Goal: Information Seeking & Learning: Learn about a topic

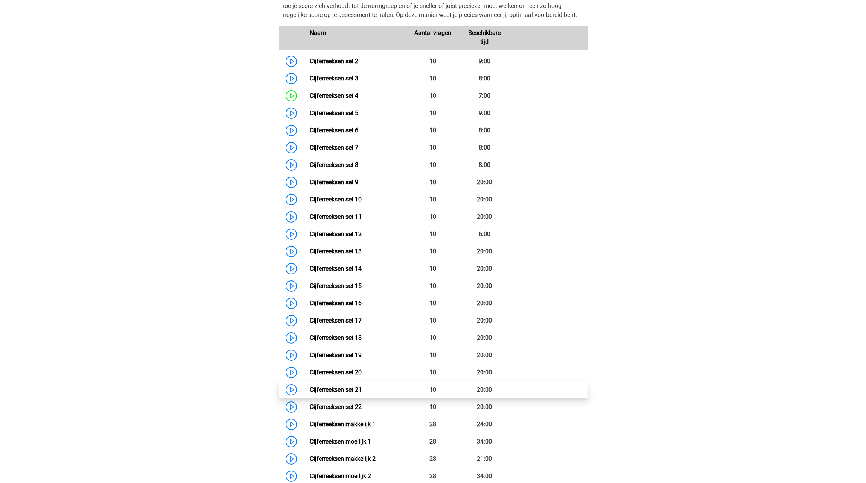
scroll to position [318, 0]
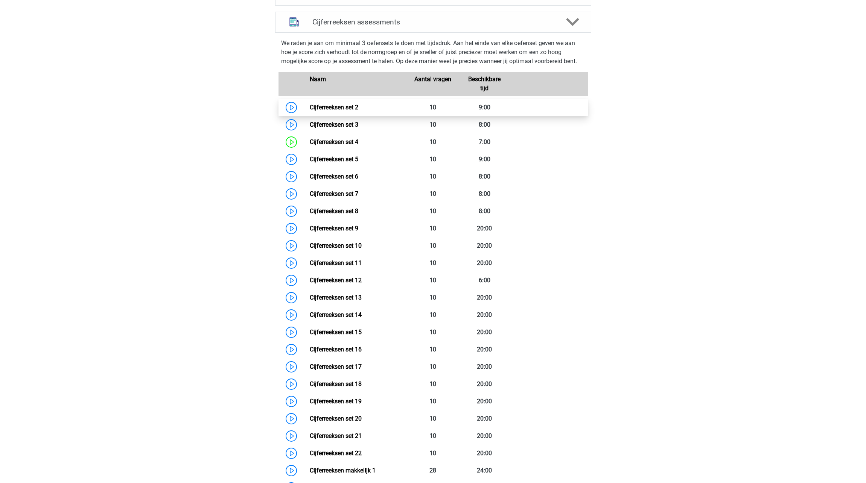
click at [358, 111] on link "Cijferreeksen set 2" at bounding box center [334, 107] width 49 height 7
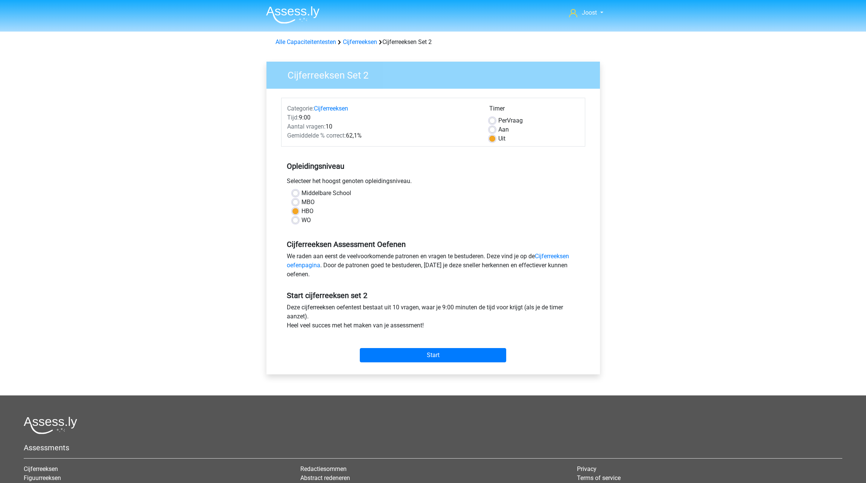
click at [498, 120] on label "Per Vraag" at bounding box center [510, 120] width 24 height 9
click at [494, 120] on input "Per Vraag" at bounding box center [492, 120] width 6 height 8
radio input "true"
click at [438, 356] on input "Start" at bounding box center [433, 355] width 146 height 14
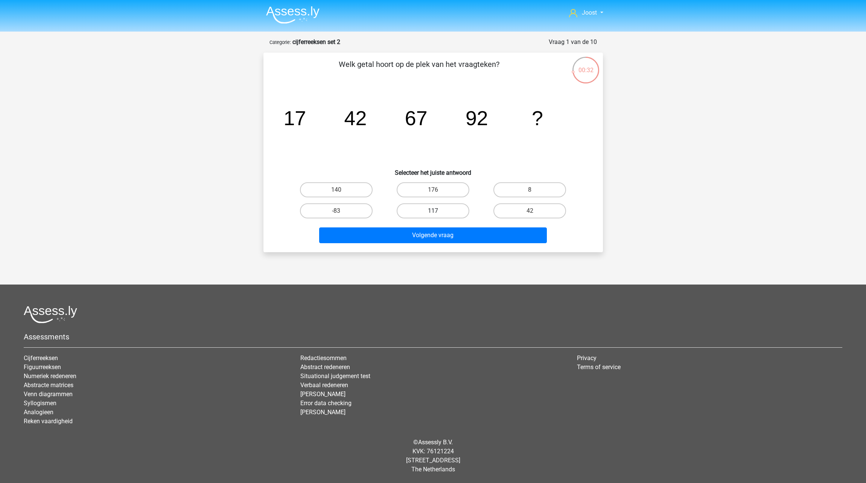
click at [422, 211] on label "117" at bounding box center [432, 211] width 73 height 15
click at [433, 211] on input "117" at bounding box center [435, 213] width 5 height 5
radio input "true"
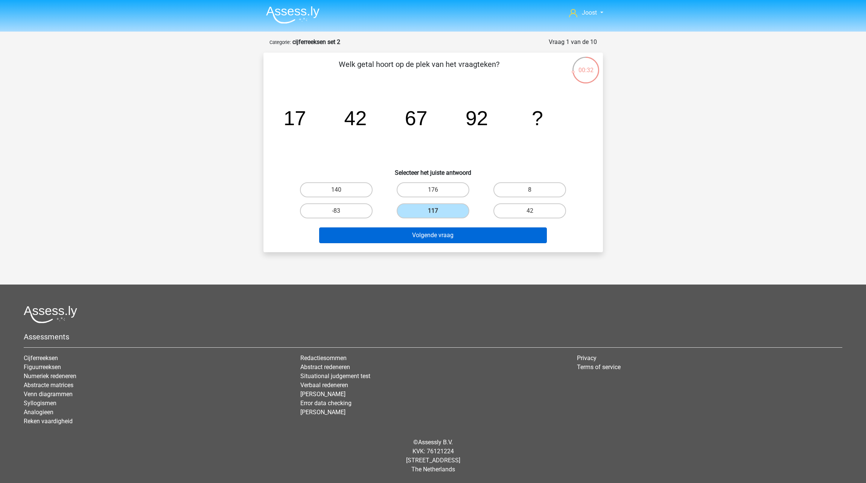
click at [421, 234] on button "Volgende vraag" at bounding box center [433, 236] width 228 height 16
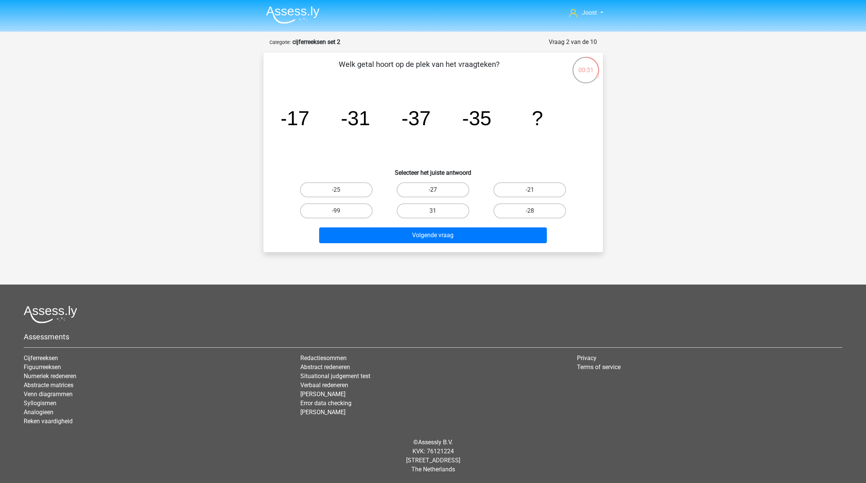
click at [444, 191] on label "-27" at bounding box center [432, 189] width 73 height 15
click at [437, 191] on input "-27" at bounding box center [435, 192] width 5 height 5
radio input "true"
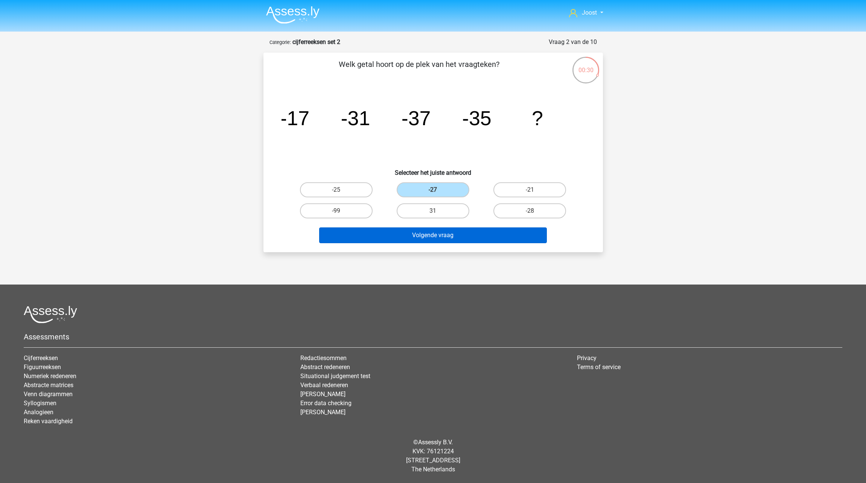
click at [498, 234] on button "Volgende vraag" at bounding box center [433, 236] width 228 height 16
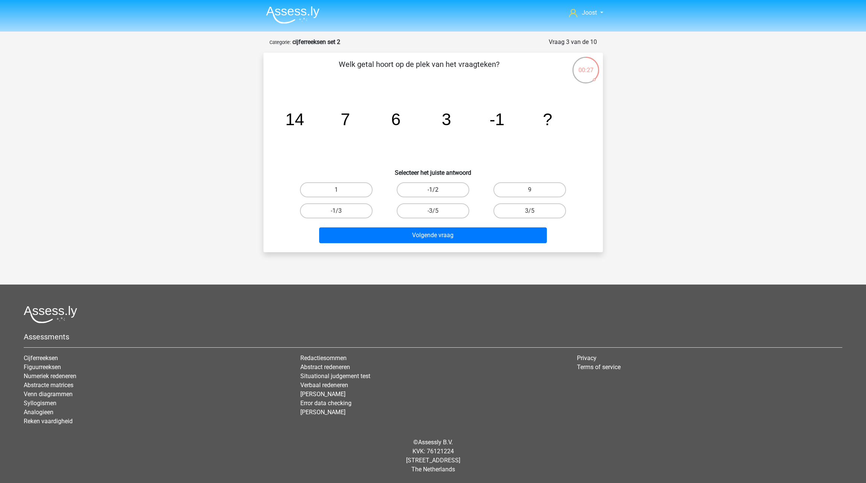
click at [421, 193] on label "-1/2" at bounding box center [432, 189] width 73 height 15
click at [433, 193] on input "-1/2" at bounding box center [435, 192] width 5 height 5
radio input "true"
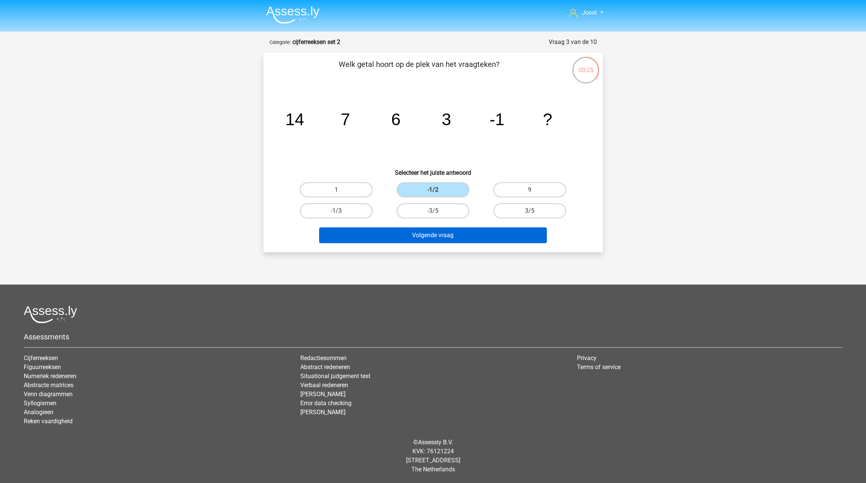
click at [474, 235] on button "Volgende vraag" at bounding box center [433, 236] width 228 height 16
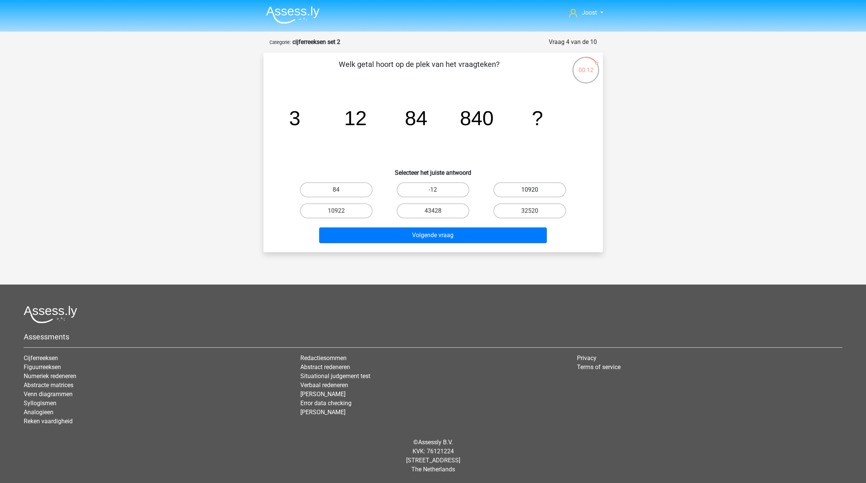
drag, startPoint x: 533, startPoint y: 189, endPoint x: 528, endPoint y: 191, distance: 5.0
click at [533, 189] on label "10920" at bounding box center [529, 189] width 73 height 15
click at [533, 190] on input "10920" at bounding box center [532, 192] width 5 height 5
radio input "true"
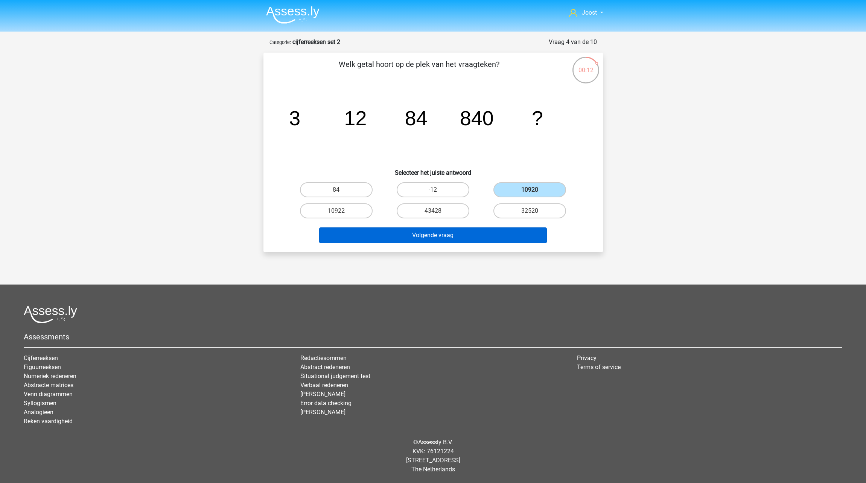
click at [511, 230] on button "Volgende vraag" at bounding box center [433, 236] width 228 height 16
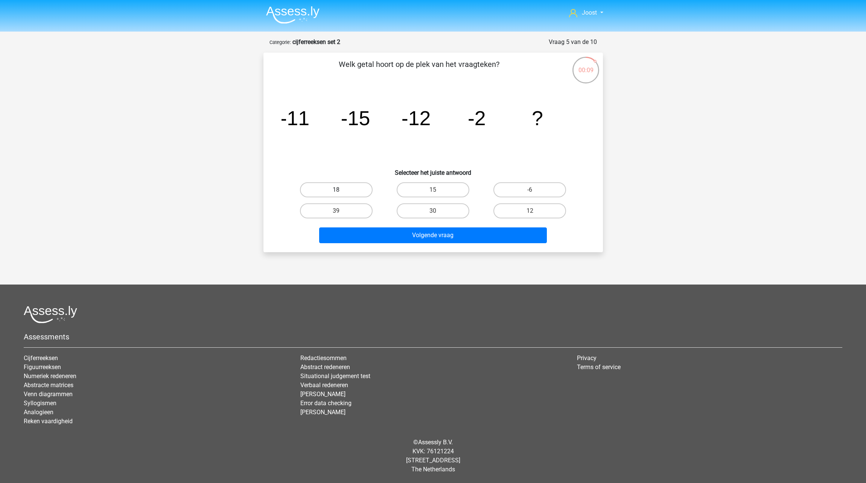
click at [342, 185] on label "18" at bounding box center [336, 189] width 73 height 15
click at [341, 190] on input "18" at bounding box center [338, 192] width 5 height 5
radio input "true"
drag, startPoint x: 463, startPoint y: 229, endPoint x: 464, endPoint y: 223, distance: 6.4
click at [463, 229] on button "Volgende vraag" at bounding box center [433, 236] width 228 height 16
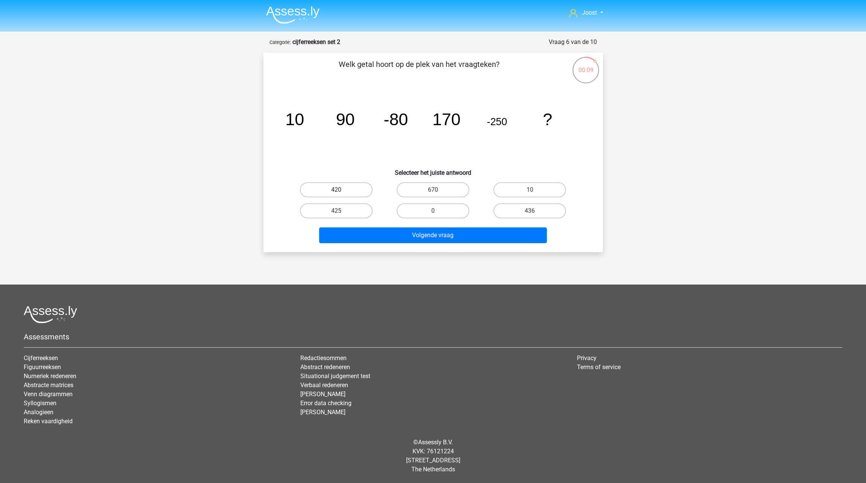
drag, startPoint x: 343, startPoint y: 191, endPoint x: 350, endPoint y: 194, distance: 7.4
click at [343, 191] on label "420" at bounding box center [336, 189] width 73 height 15
click at [341, 191] on input "420" at bounding box center [338, 192] width 5 height 5
radio input "true"
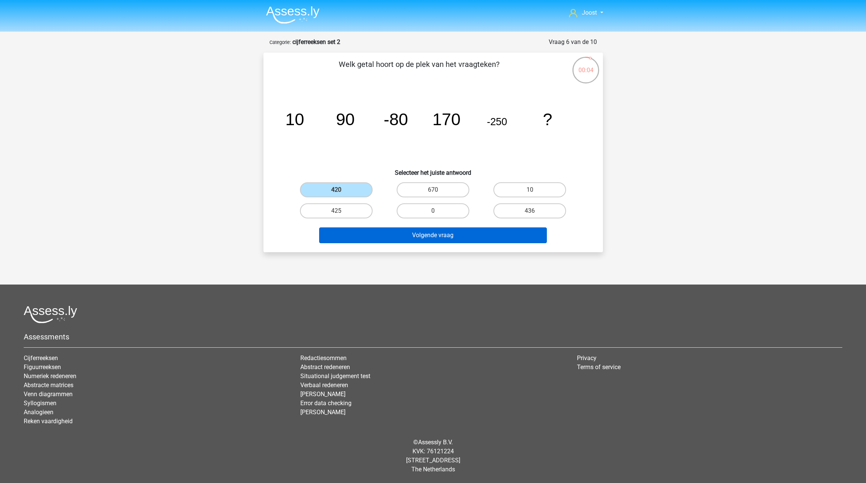
click at [424, 235] on button "Volgende vraag" at bounding box center [433, 236] width 228 height 16
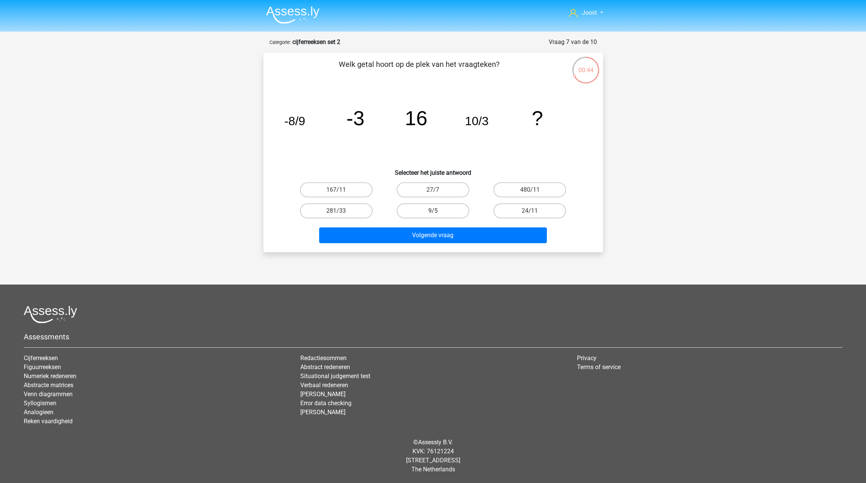
click at [447, 212] on label "9/5" at bounding box center [432, 211] width 73 height 15
click at [437, 212] on input "9/5" at bounding box center [435, 213] width 5 height 5
radio input "true"
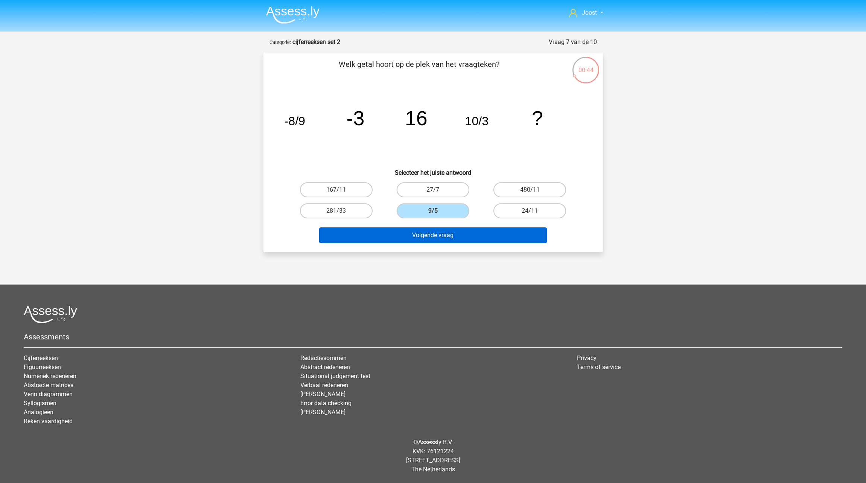
click at [449, 237] on button "Volgende vraag" at bounding box center [433, 236] width 228 height 16
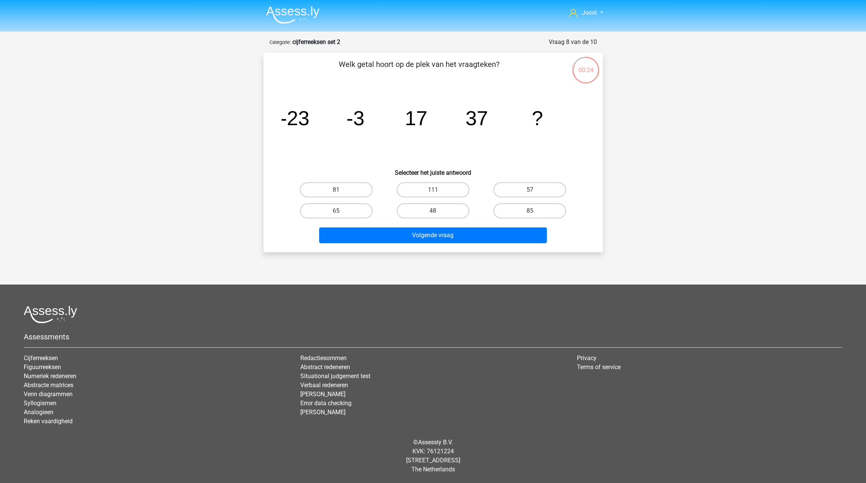
drag, startPoint x: 507, startPoint y: 190, endPoint x: 494, endPoint y: 203, distance: 18.1
click at [507, 190] on label "57" at bounding box center [529, 189] width 73 height 15
click at [530, 190] on input "57" at bounding box center [532, 192] width 5 height 5
radio input "true"
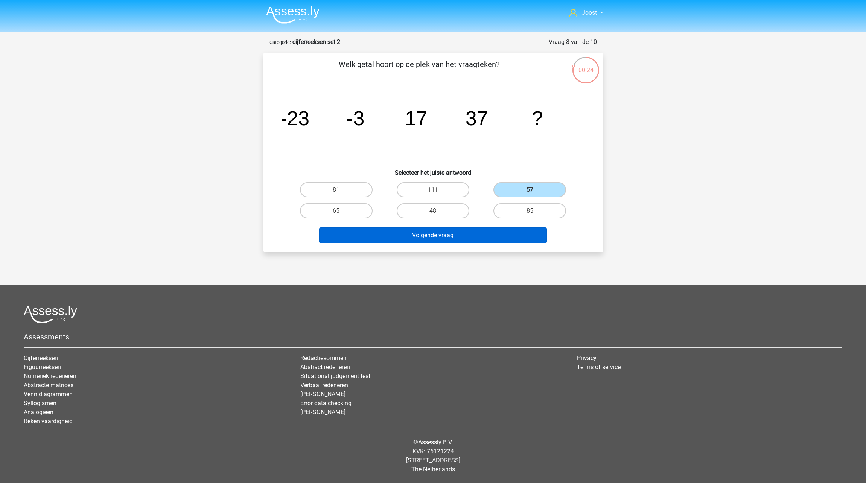
drag, startPoint x: 484, startPoint y: 237, endPoint x: 477, endPoint y: 230, distance: 9.3
click at [484, 237] on button "Volgende vraag" at bounding box center [433, 236] width 228 height 16
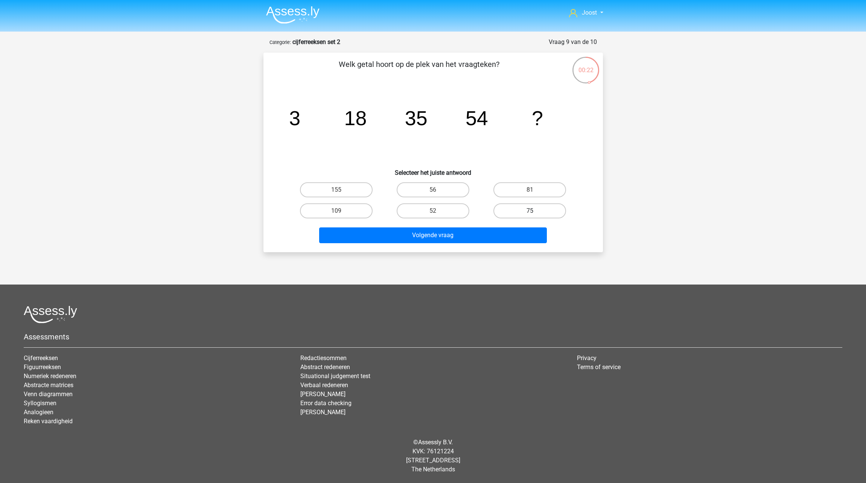
click at [540, 212] on label "75" at bounding box center [529, 211] width 73 height 15
click at [535, 212] on input "75" at bounding box center [532, 213] width 5 height 5
radio input "true"
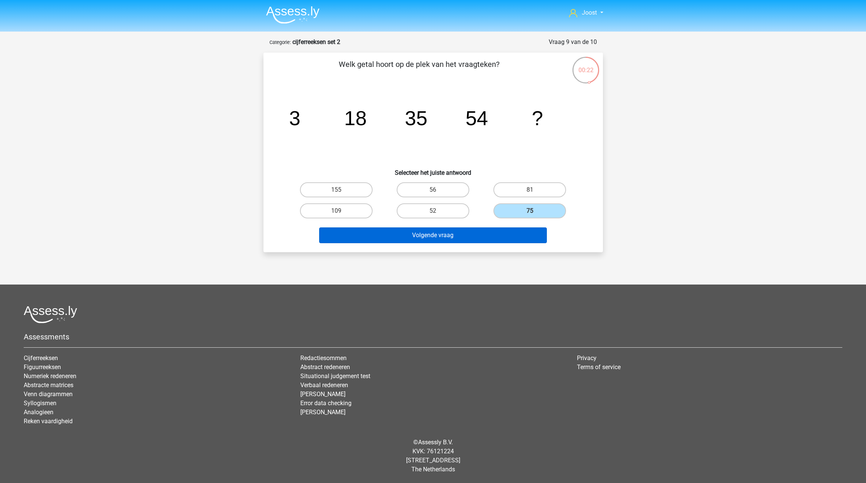
click at [499, 236] on button "Volgende vraag" at bounding box center [433, 236] width 228 height 16
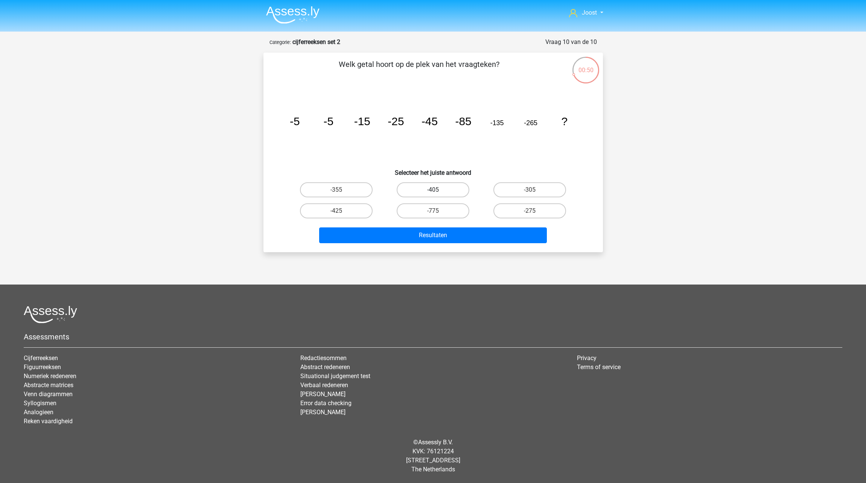
click at [451, 190] on label "-405" at bounding box center [432, 189] width 73 height 15
click at [437, 190] on input "-405" at bounding box center [435, 192] width 5 height 5
radio input "true"
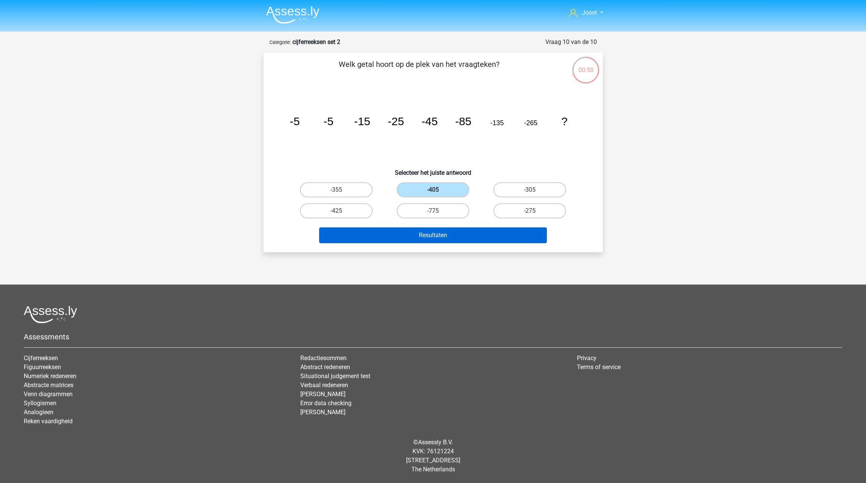
click at [502, 237] on button "Resultaten" at bounding box center [433, 236] width 228 height 16
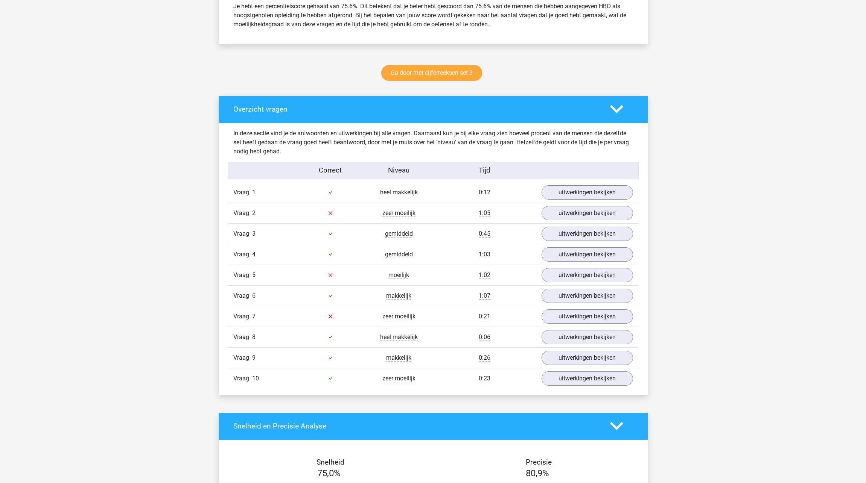
scroll to position [342, 0]
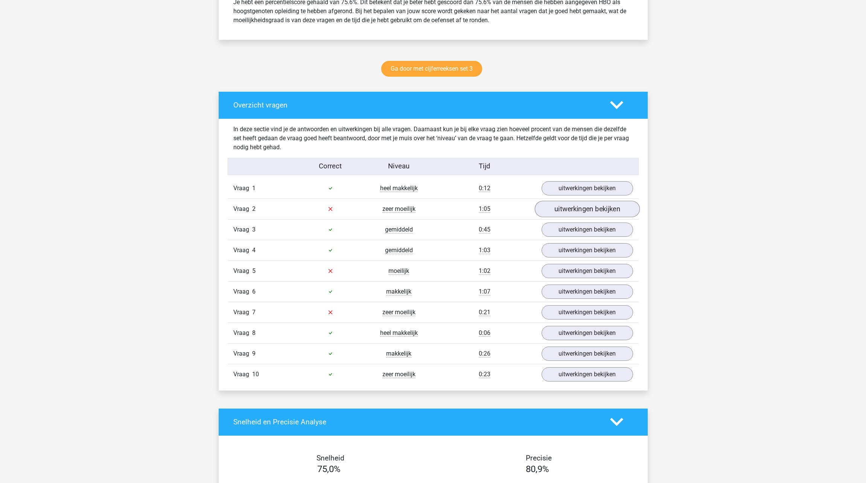
click at [601, 212] on link "uitwerkingen bekijken" at bounding box center [586, 209] width 105 height 17
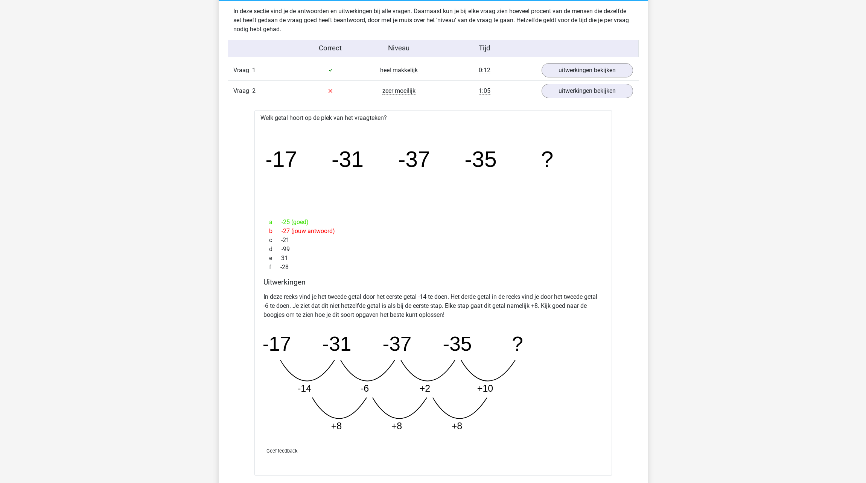
scroll to position [460, 0]
click at [583, 91] on link "uitwerkingen bekijken" at bounding box center [586, 91] width 105 height 17
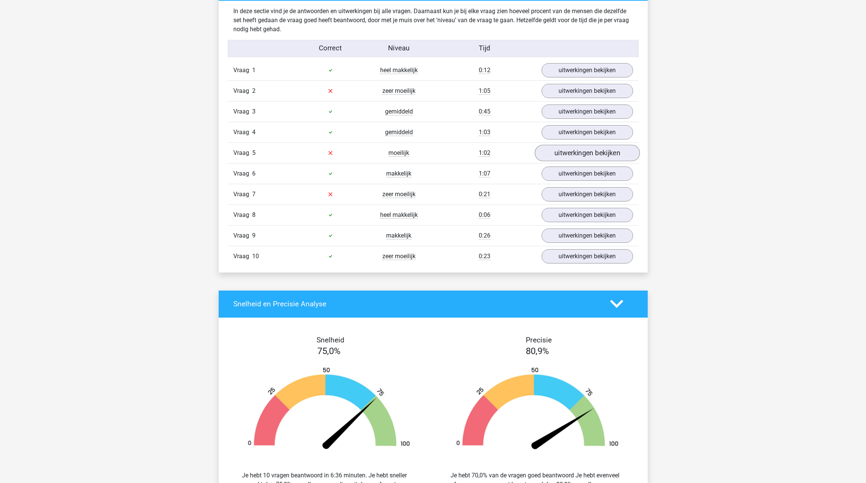
click at [580, 150] on link "uitwerkingen bekijken" at bounding box center [586, 153] width 105 height 17
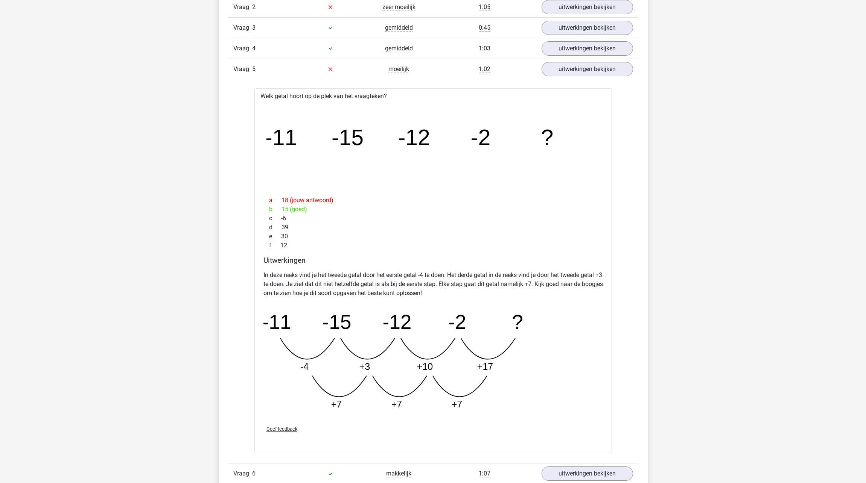
scroll to position [542, 0]
click at [572, 70] on link "uitwerkingen bekijken" at bounding box center [586, 70] width 105 height 17
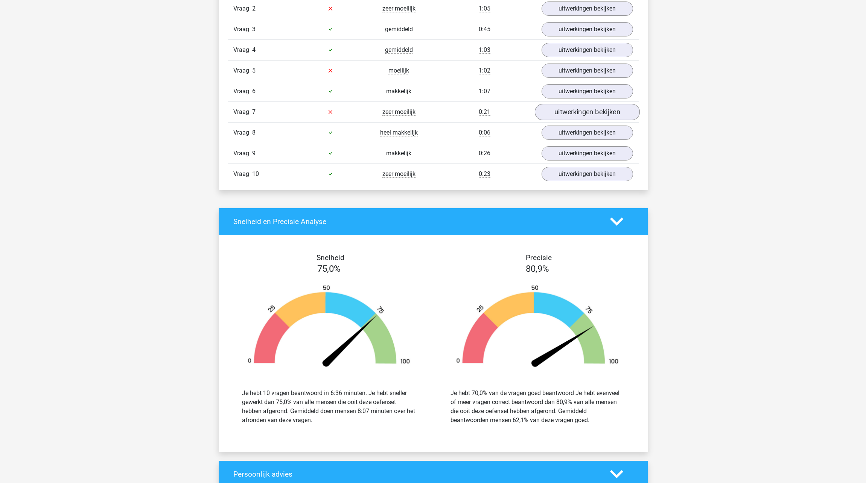
click at [560, 114] on link "uitwerkingen bekijken" at bounding box center [586, 112] width 105 height 17
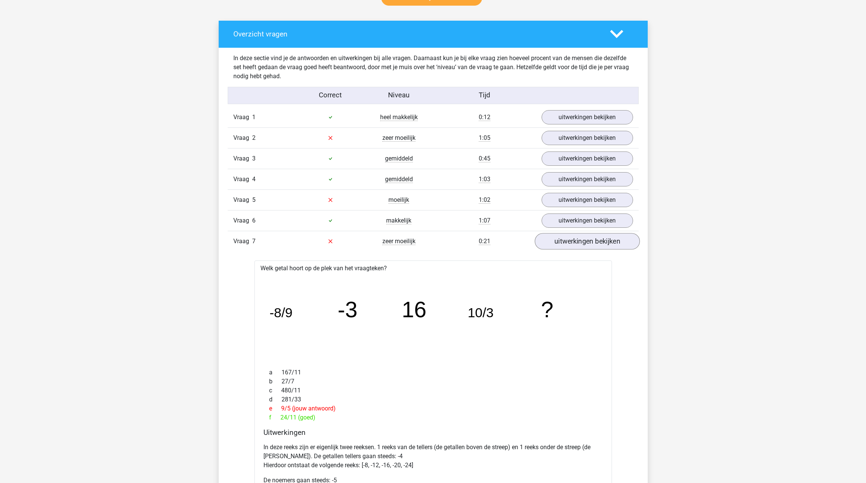
scroll to position [416, 0]
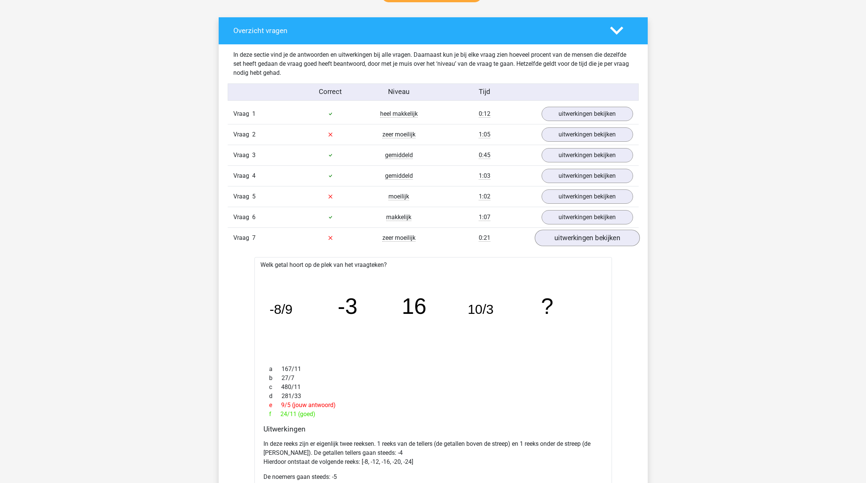
click at [570, 240] on link "uitwerkingen bekijken" at bounding box center [586, 238] width 105 height 17
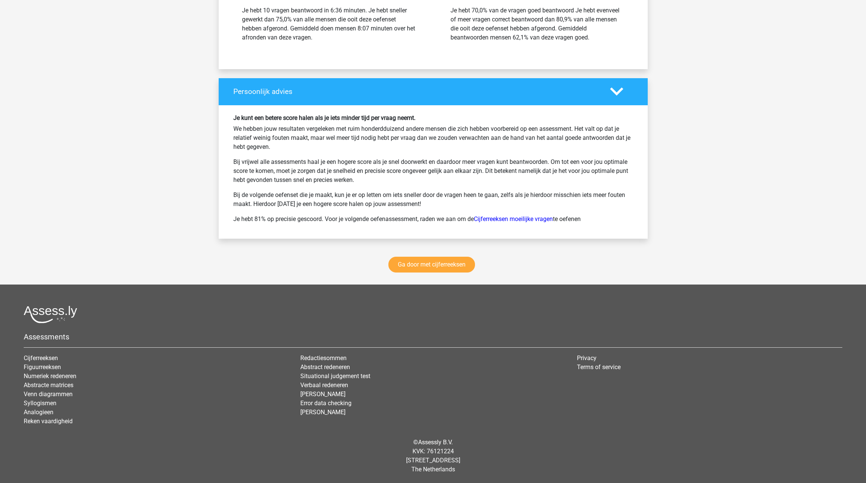
scroll to position [925, 0]
click at [436, 266] on link "Ga door met cijferreeksen" at bounding box center [431, 265] width 87 height 16
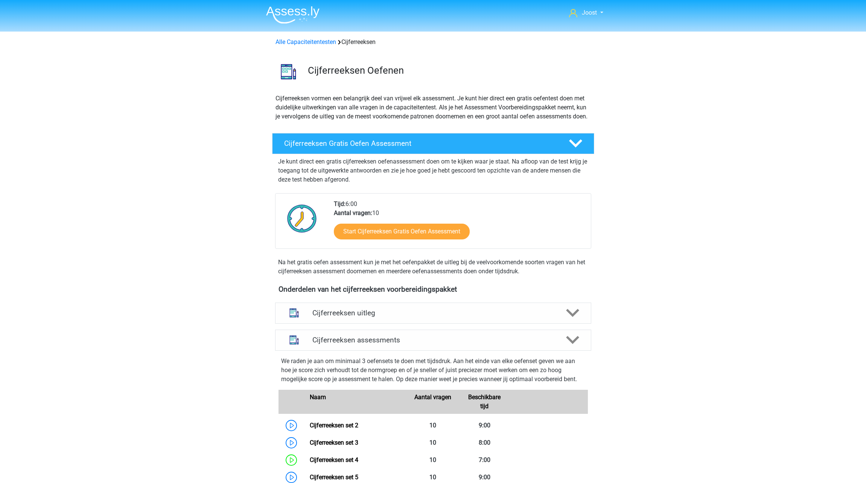
scroll to position [336, 0]
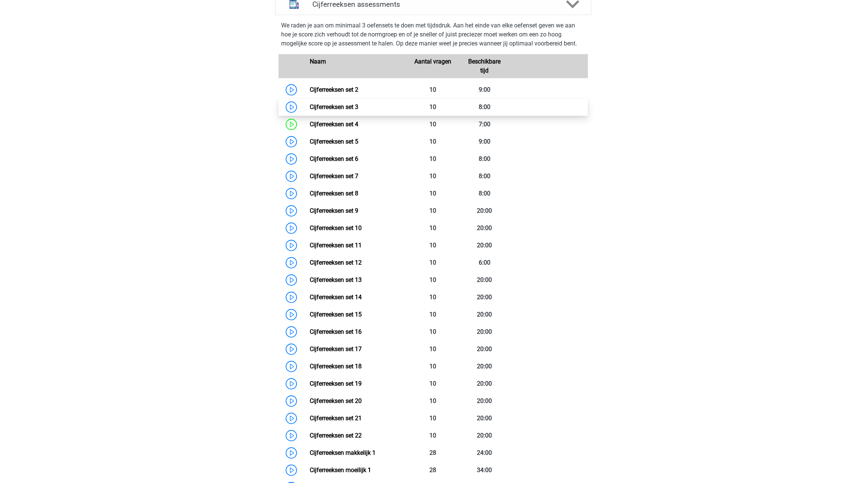
click at [342, 111] on link "Cijferreeksen set 3" at bounding box center [334, 106] width 49 height 7
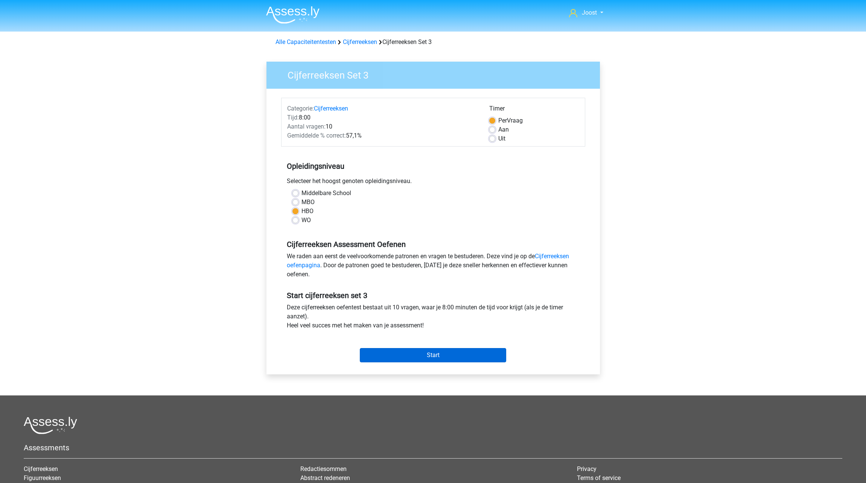
click at [447, 358] on input "Start" at bounding box center [433, 355] width 146 height 14
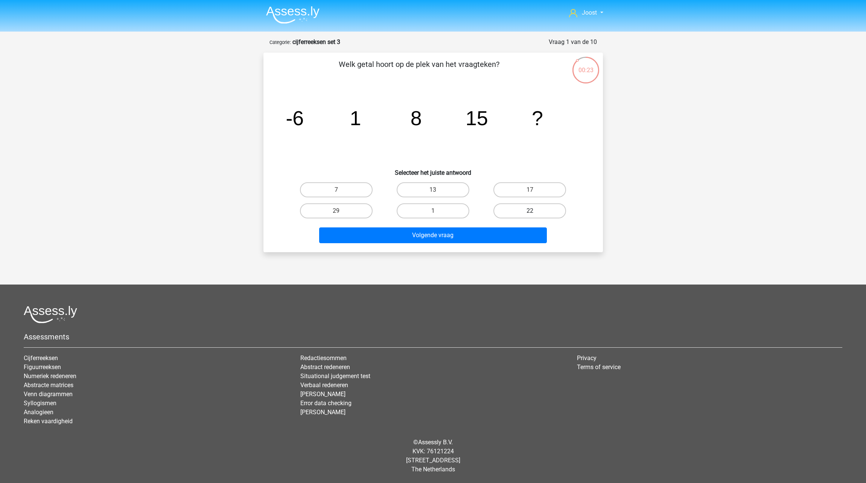
click at [530, 214] on input "22" at bounding box center [532, 213] width 5 height 5
radio input "true"
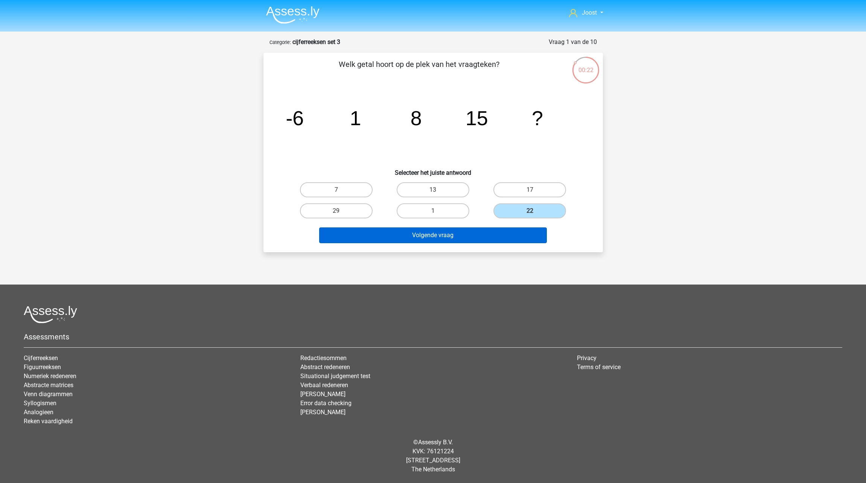
click at [515, 233] on button "Volgende vraag" at bounding box center [433, 236] width 228 height 16
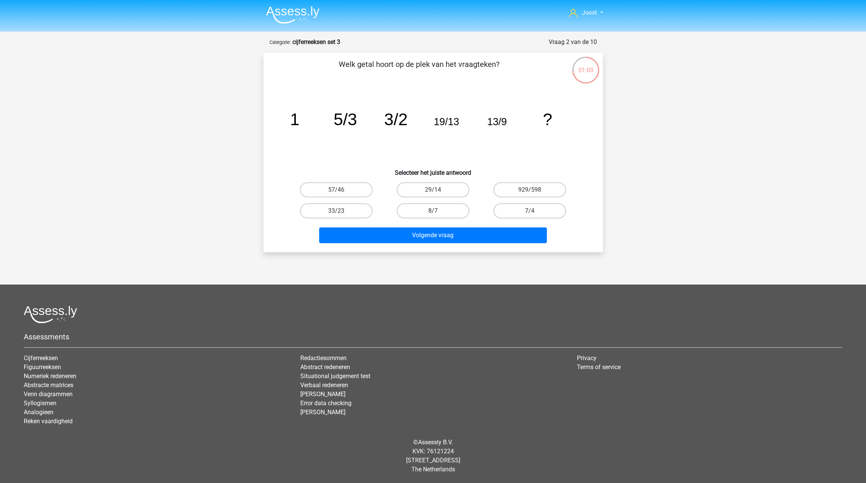
drag, startPoint x: 428, startPoint y: 190, endPoint x: 435, endPoint y: 202, distance: 13.9
click at [428, 190] on label "29/14" at bounding box center [432, 189] width 73 height 15
click at [433, 190] on input "29/14" at bounding box center [435, 192] width 5 height 5
radio input "true"
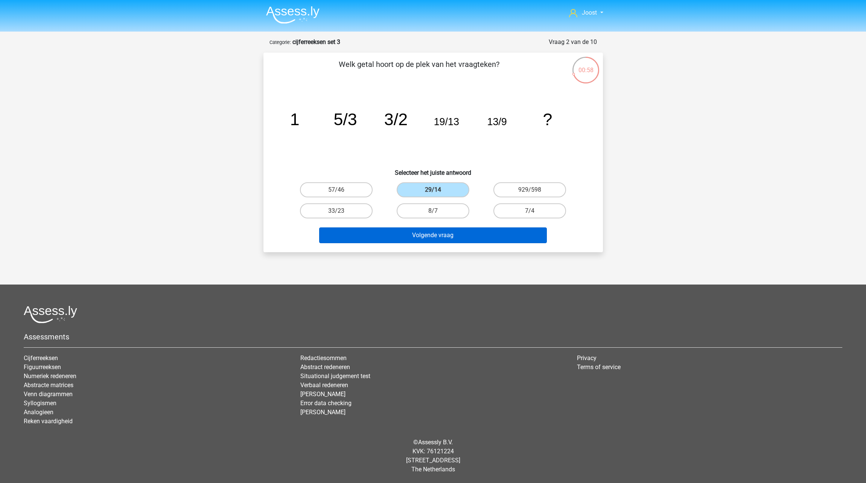
click at [480, 233] on button "Volgende vraag" at bounding box center [433, 236] width 228 height 16
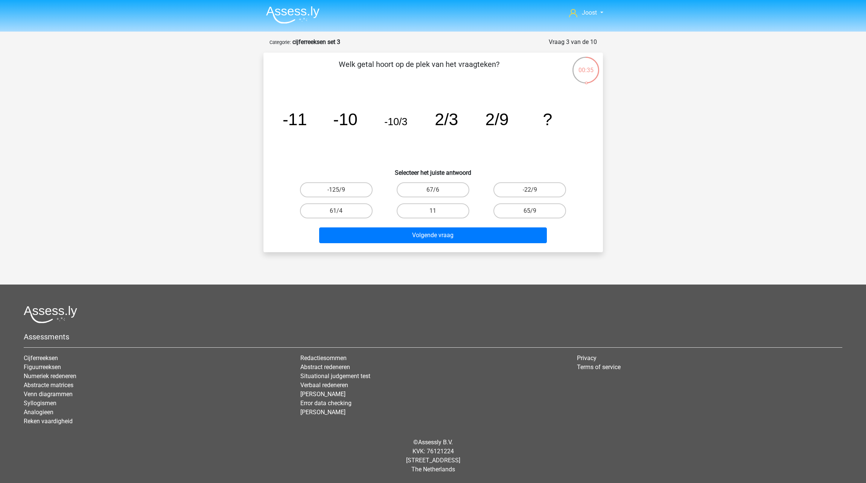
click at [531, 190] on input "-22/9" at bounding box center [532, 192] width 5 height 5
radio input "true"
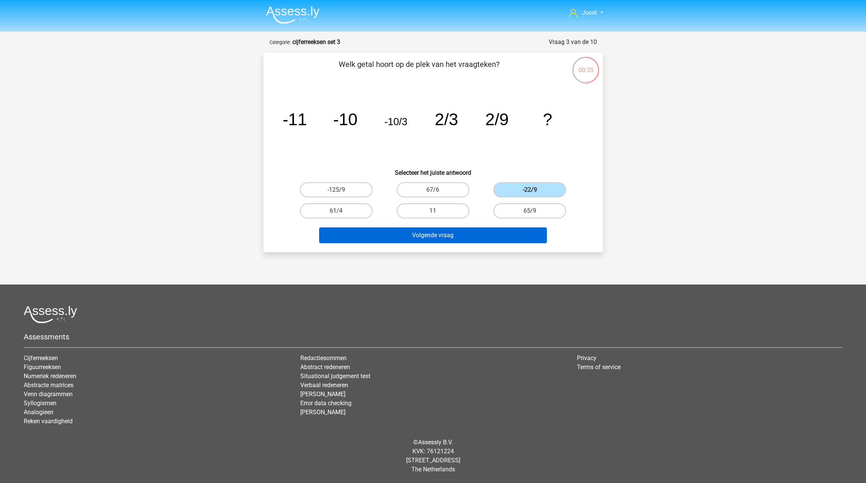
click at [512, 241] on button "Volgende vraag" at bounding box center [433, 236] width 228 height 16
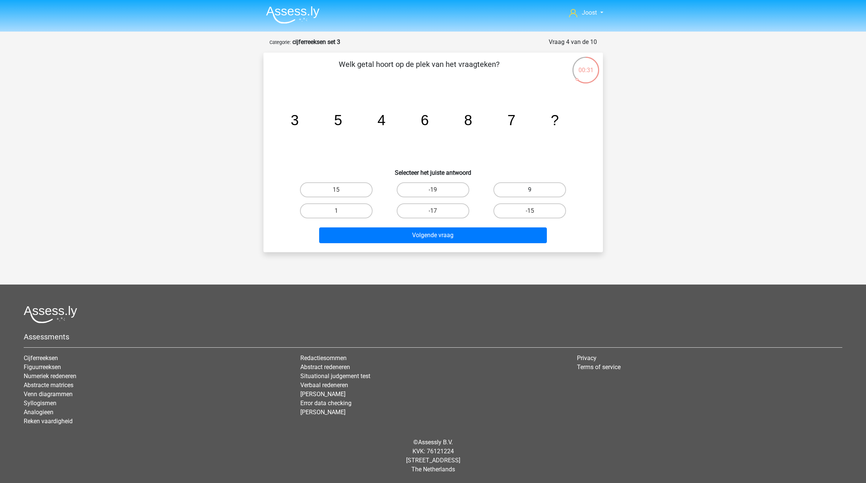
click at [537, 195] on label "9" at bounding box center [529, 189] width 73 height 15
click at [535, 195] on input "9" at bounding box center [532, 192] width 5 height 5
radio input "true"
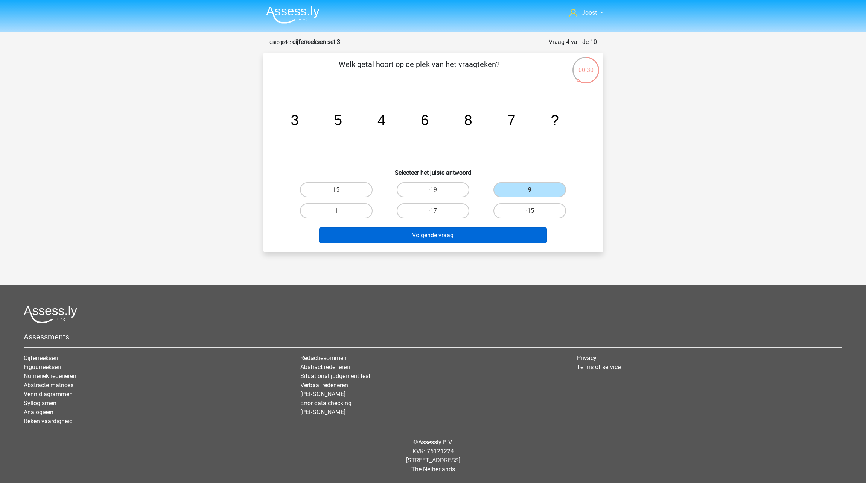
click at [519, 232] on button "Volgende vraag" at bounding box center [433, 236] width 228 height 16
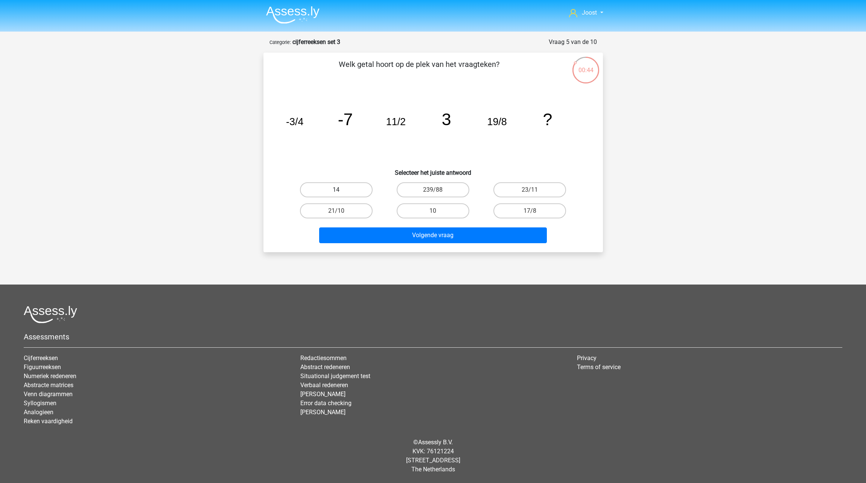
click at [345, 190] on label "14" at bounding box center [336, 189] width 73 height 15
click at [341, 190] on input "14" at bounding box center [338, 192] width 5 height 5
radio input "true"
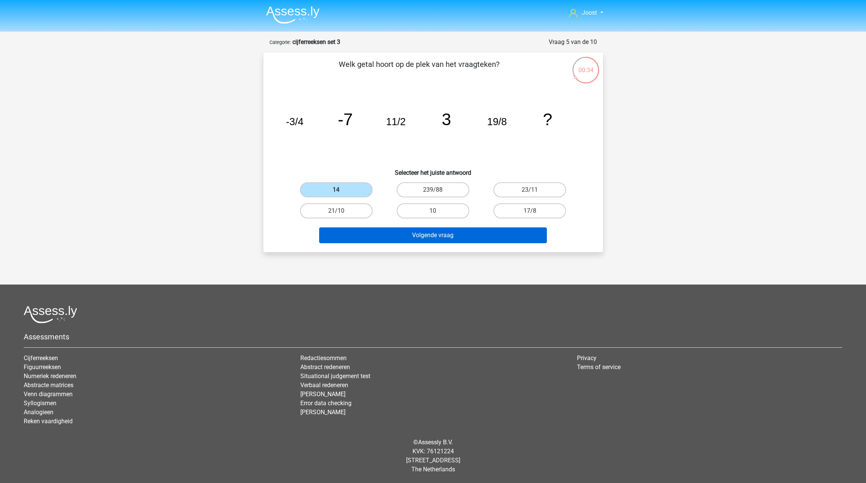
click at [488, 236] on button "Volgende vraag" at bounding box center [433, 236] width 228 height 16
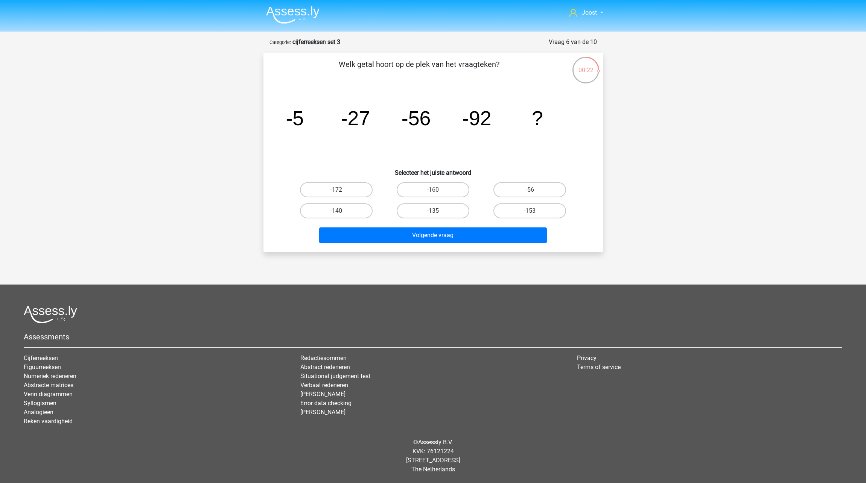
click at [448, 214] on label "-135" at bounding box center [432, 211] width 73 height 15
click at [437, 214] on input "-135" at bounding box center [435, 213] width 5 height 5
radio input "true"
drag, startPoint x: 486, startPoint y: 232, endPoint x: 487, endPoint y: 186, distance: 46.3
click at [486, 232] on button "Volgende vraag" at bounding box center [433, 236] width 228 height 16
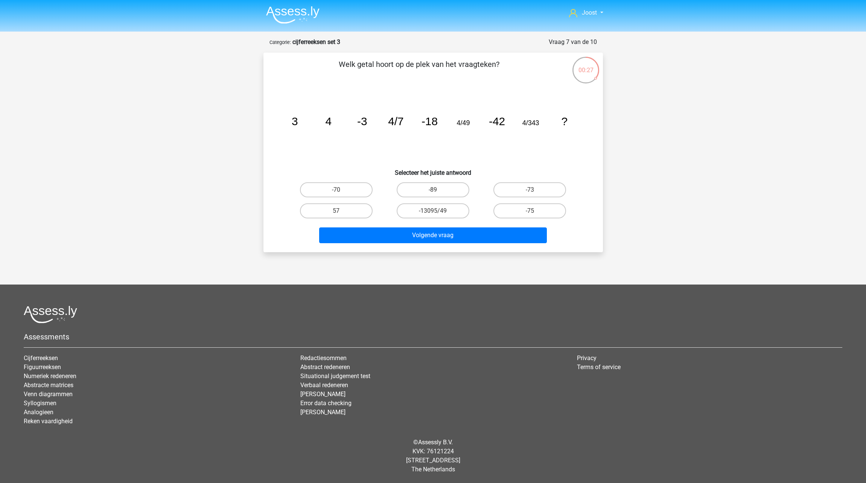
click at [535, 212] on label "-75" at bounding box center [529, 211] width 73 height 15
click at [535, 212] on input "-75" at bounding box center [532, 213] width 5 height 5
radio input "true"
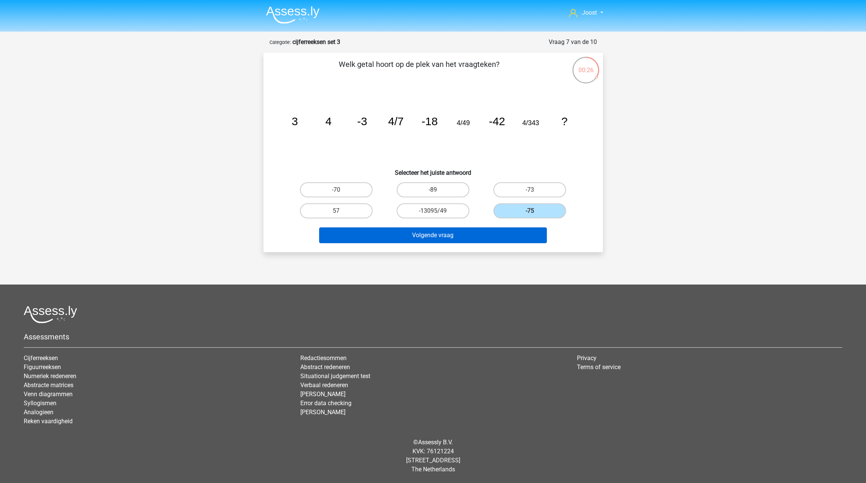
click at [529, 231] on button "Volgende vraag" at bounding box center [433, 236] width 228 height 16
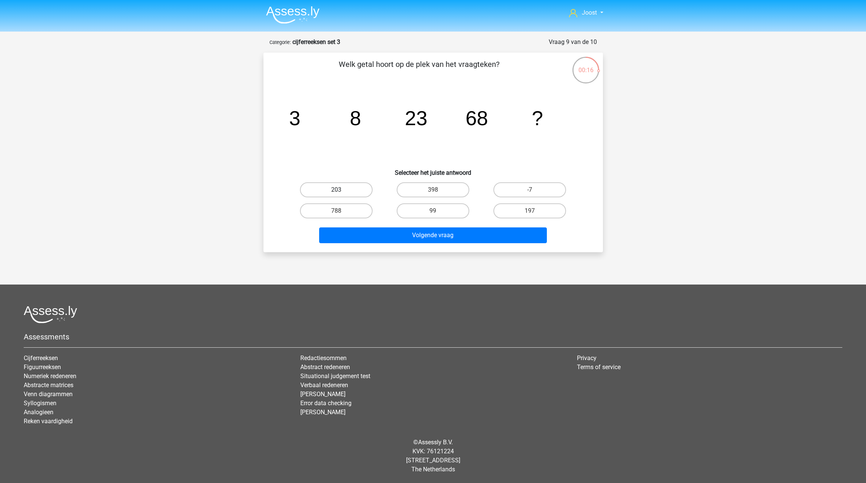
drag, startPoint x: 361, startPoint y: 191, endPoint x: 363, endPoint y: 195, distance: 4.9
click at [361, 191] on label "203" at bounding box center [336, 189] width 73 height 15
click at [341, 191] on input "203" at bounding box center [338, 192] width 5 height 5
radio input "true"
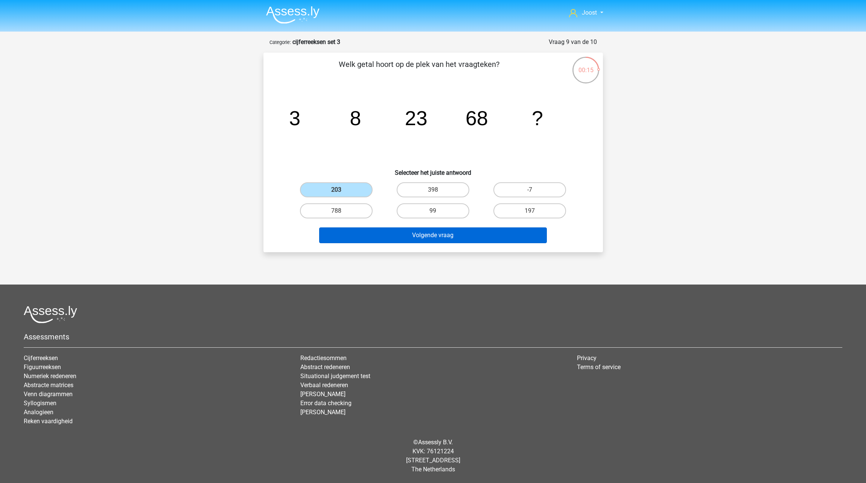
click at [394, 232] on button "Volgende vraag" at bounding box center [433, 236] width 228 height 16
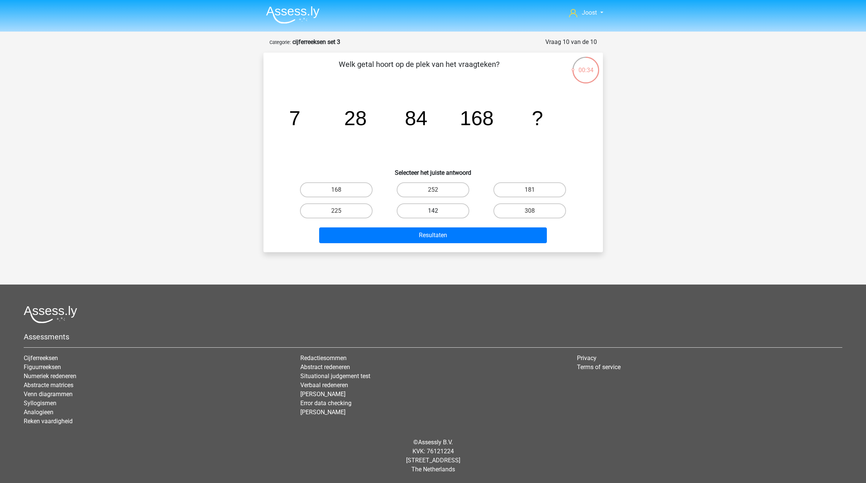
drag, startPoint x: 358, startPoint y: 194, endPoint x: 409, endPoint y: 217, distance: 56.2
click at [358, 194] on label "168" at bounding box center [336, 189] width 73 height 15
click at [341, 194] on input "168" at bounding box center [338, 192] width 5 height 5
radio input "true"
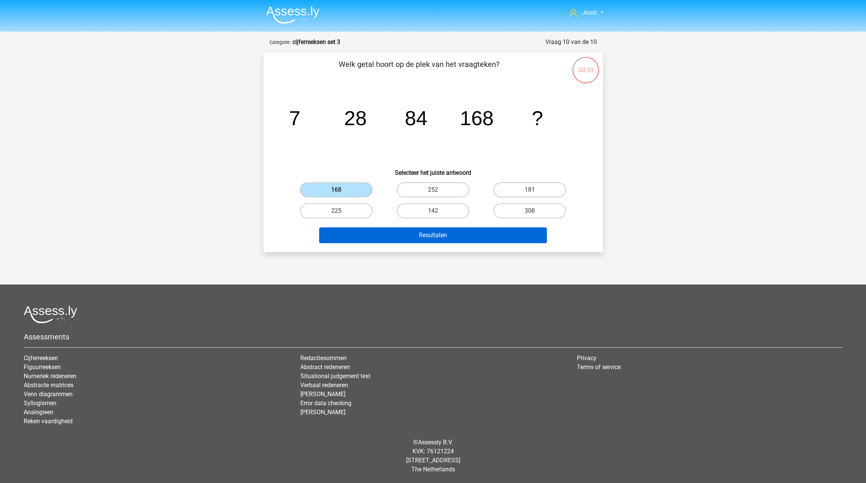
click at [428, 236] on button "Resultaten" at bounding box center [433, 236] width 228 height 16
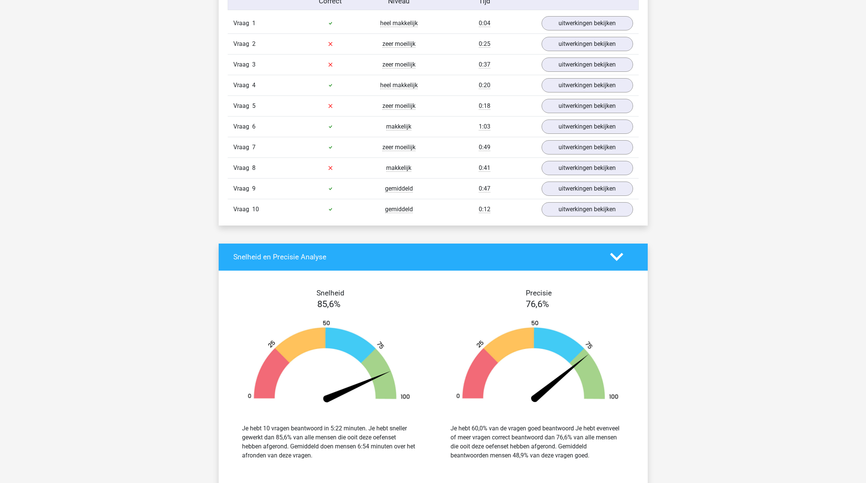
scroll to position [500, 0]
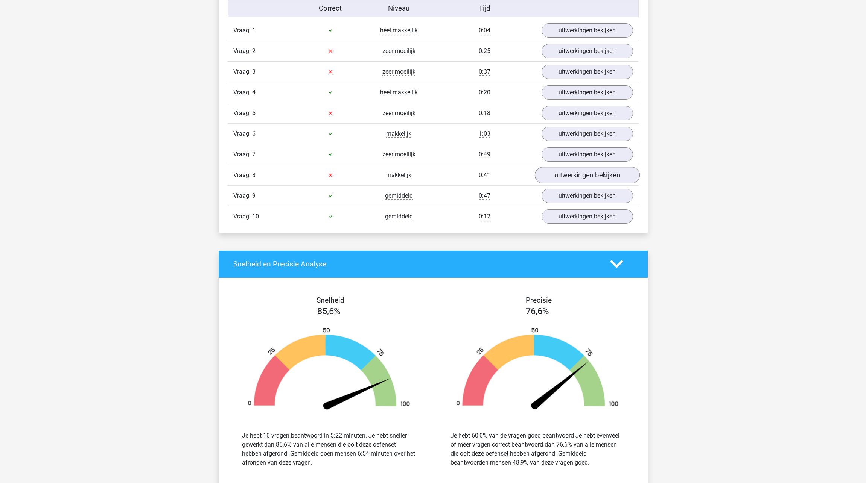
click at [556, 171] on link "uitwerkingen bekijken" at bounding box center [586, 175] width 105 height 17
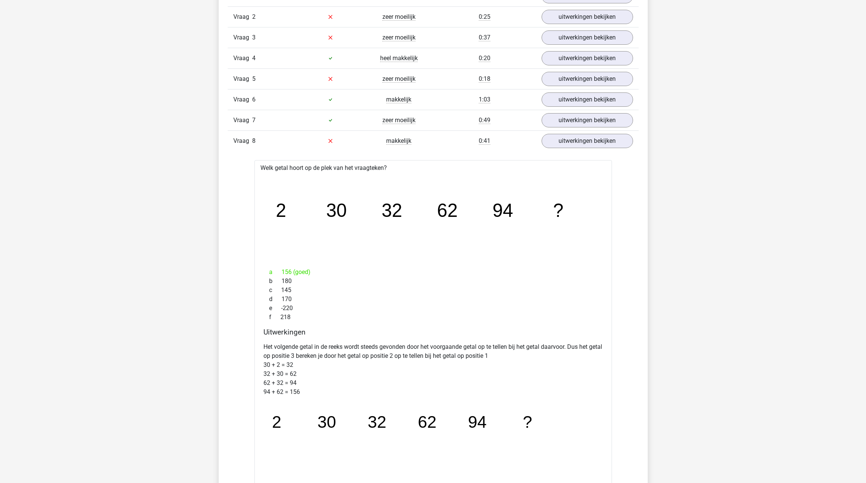
scroll to position [542, 0]
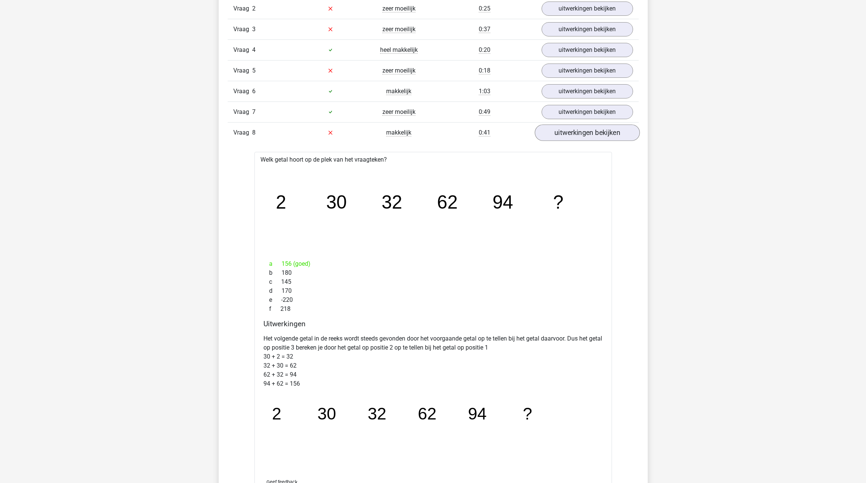
click at [564, 134] on link "uitwerkingen bekijken" at bounding box center [586, 133] width 105 height 17
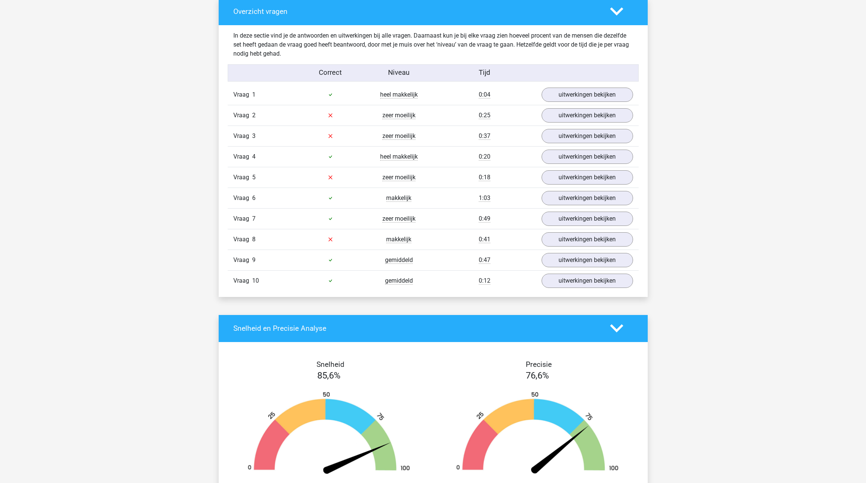
scroll to position [433, 0]
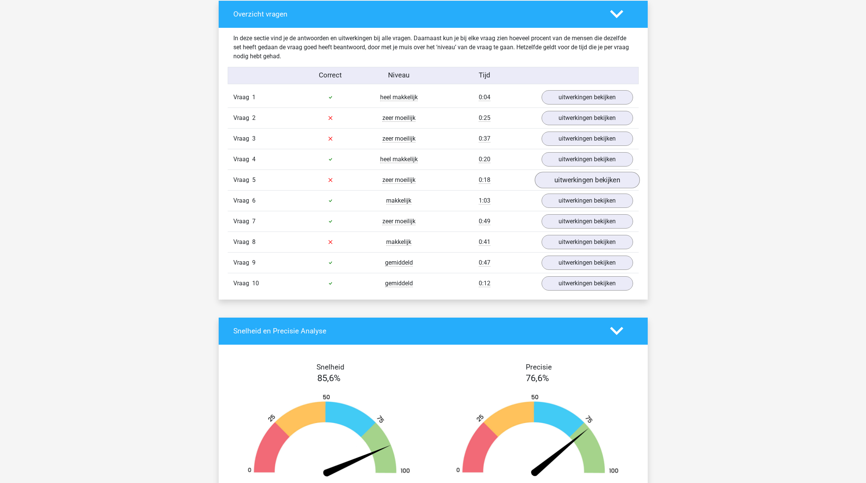
click at [609, 180] on link "uitwerkingen bekijken" at bounding box center [586, 180] width 105 height 17
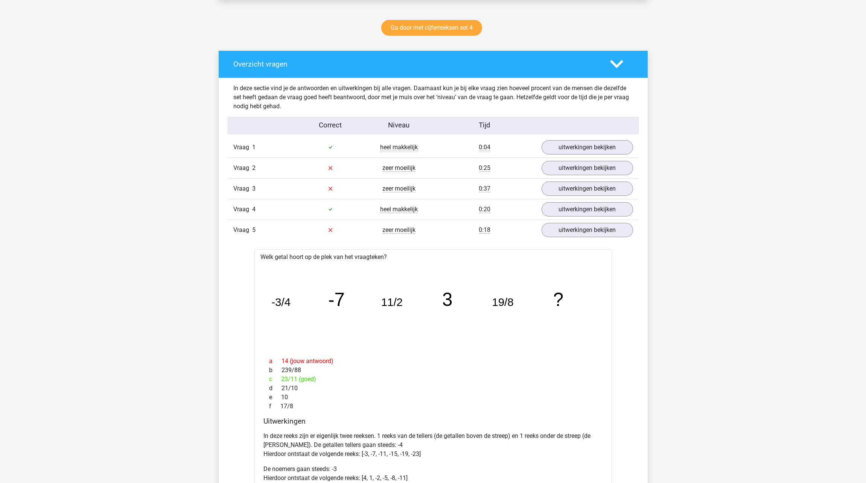
scroll to position [383, 0]
click at [596, 227] on link "uitwerkingen bekijken" at bounding box center [586, 230] width 105 height 17
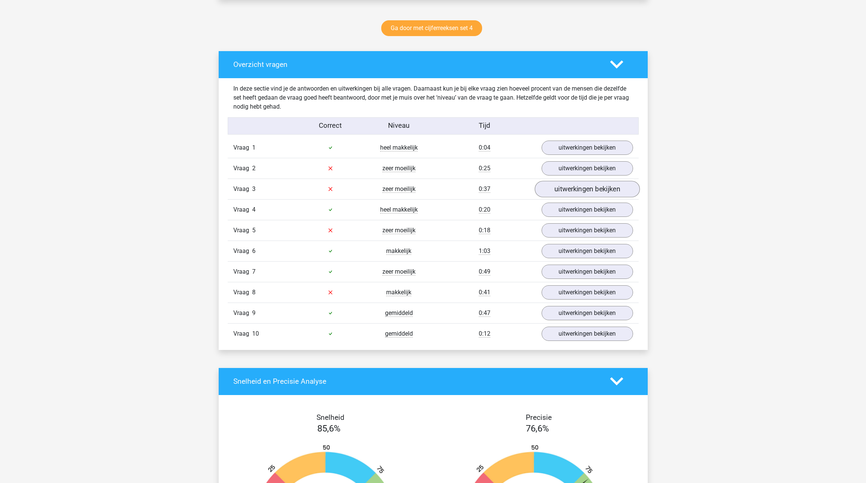
click at [546, 186] on link "uitwerkingen bekijken" at bounding box center [586, 189] width 105 height 17
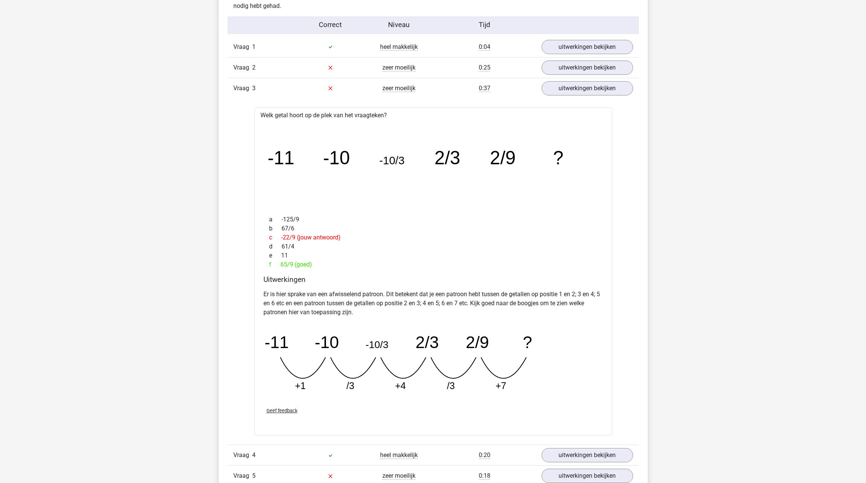
scroll to position [477, 0]
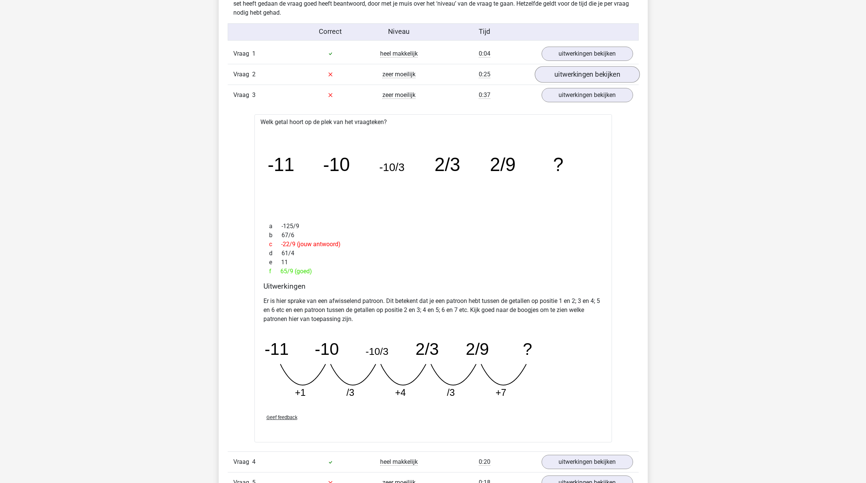
click at [563, 73] on link "uitwerkingen bekijken" at bounding box center [586, 74] width 105 height 17
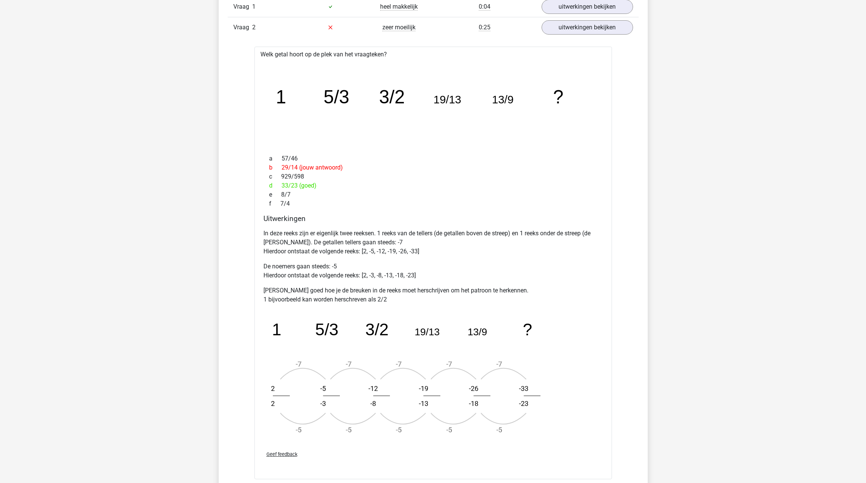
scroll to position [528, 0]
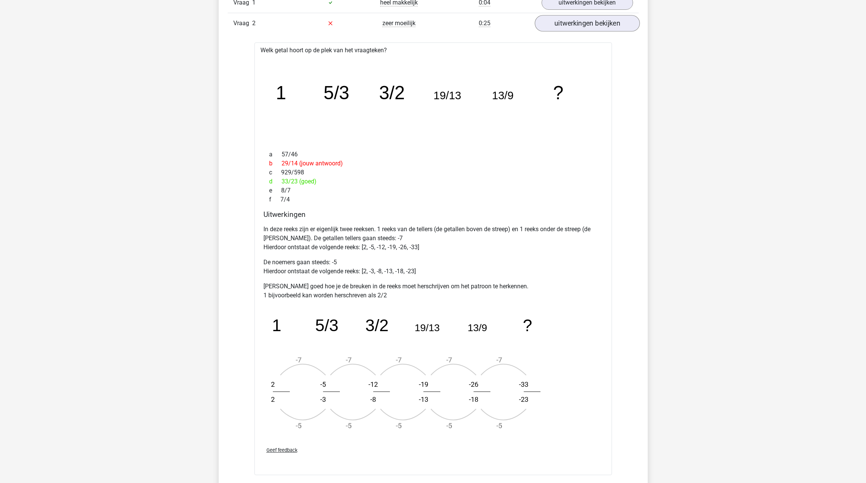
click at [561, 18] on link "uitwerkingen bekijken" at bounding box center [586, 23] width 105 height 17
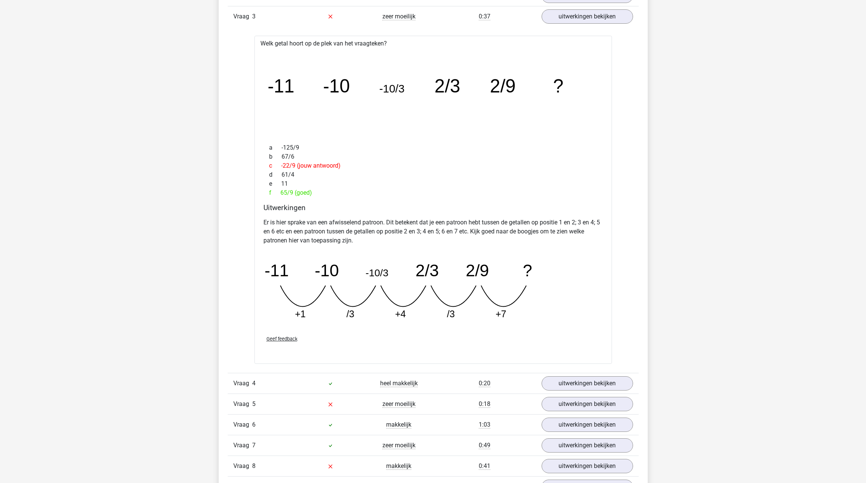
scroll to position [553, 0]
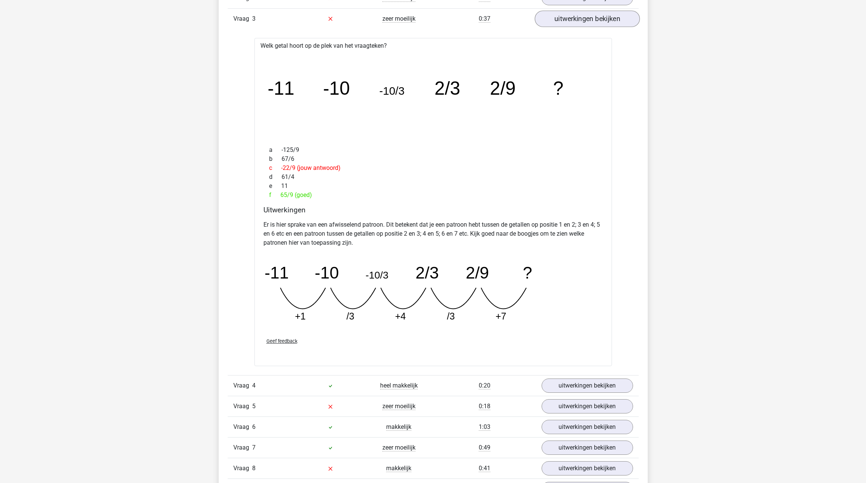
click at [574, 12] on link "uitwerkingen bekijken" at bounding box center [586, 19] width 105 height 17
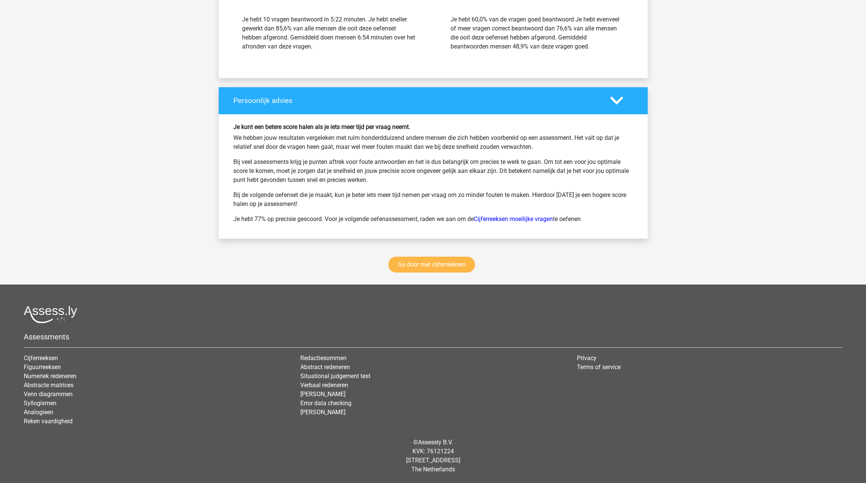
scroll to position [916, 0]
click at [431, 265] on link "Ga door met cijferreeksen" at bounding box center [431, 265] width 87 height 16
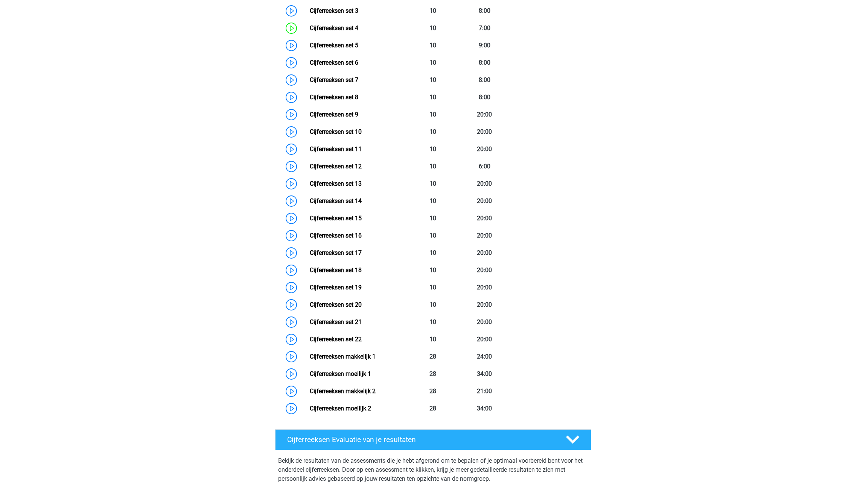
scroll to position [280, 0]
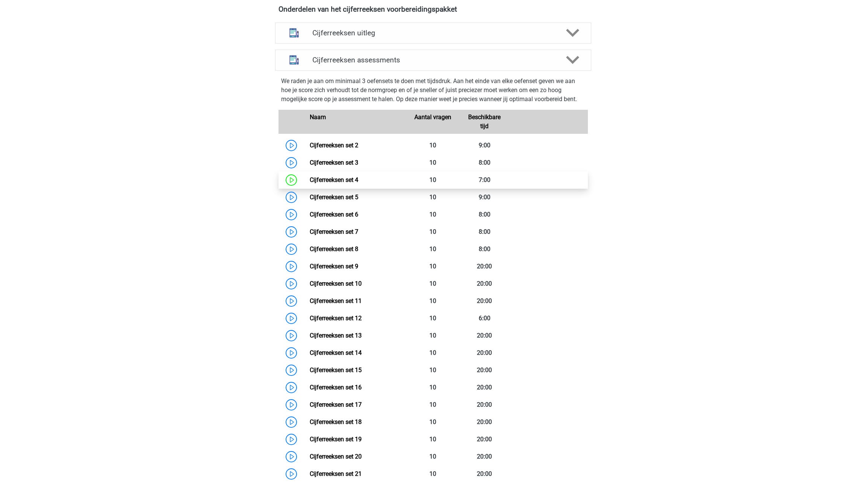
click at [351, 184] on link "Cijferreeksen set 4" at bounding box center [334, 179] width 49 height 7
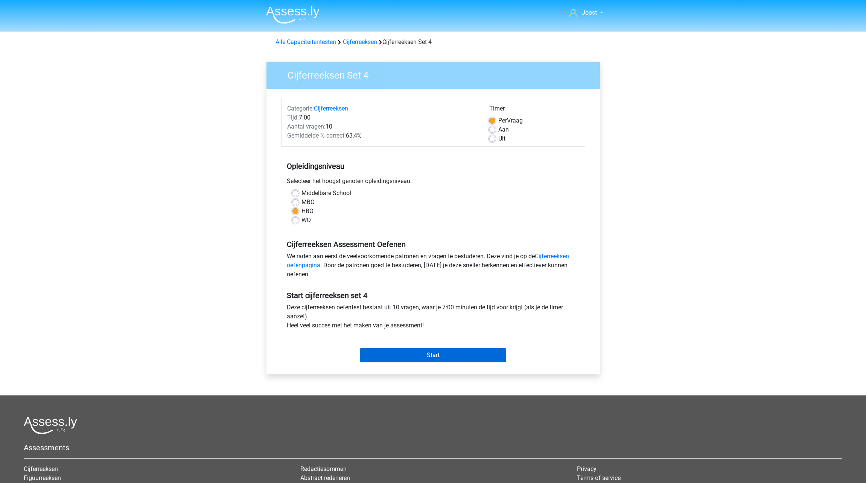
click at [456, 355] on input "Start" at bounding box center [433, 355] width 146 height 14
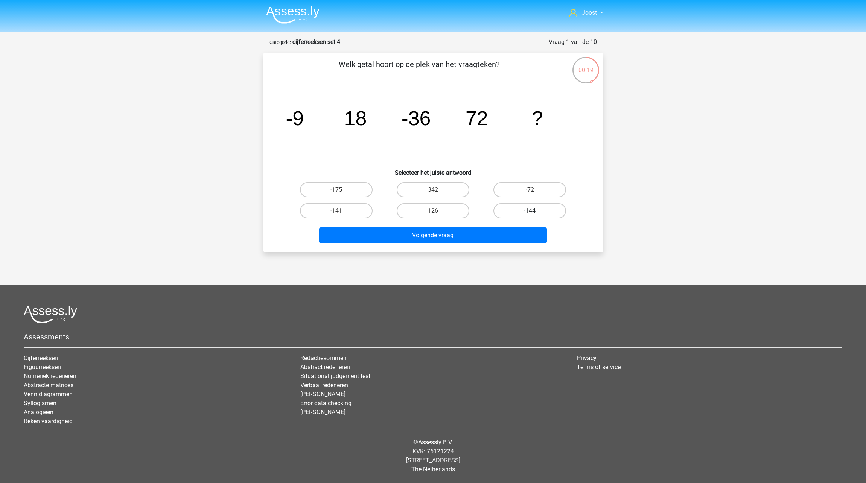
click at [518, 212] on label "-144" at bounding box center [529, 211] width 73 height 15
click at [530, 212] on input "-144" at bounding box center [532, 213] width 5 height 5
radio input "true"
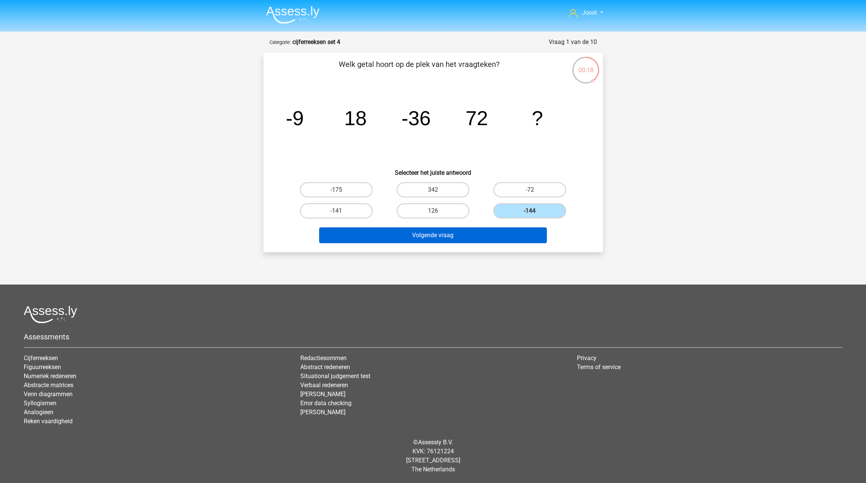
click at [436, 241] on button "Volgende vraag" at bounding box center [433, 236] width 228 height 16
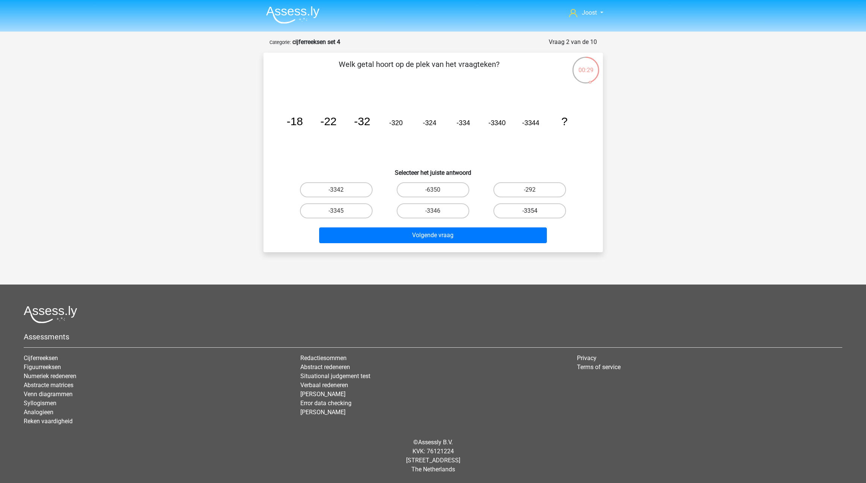
click at [516, 209] on label "-3354" at bounding box center [529, 211] width 73 height 15
click at [530, 211] on input "-3354" at bounding box center [532, 213] width 5 height 5
radio input "true"
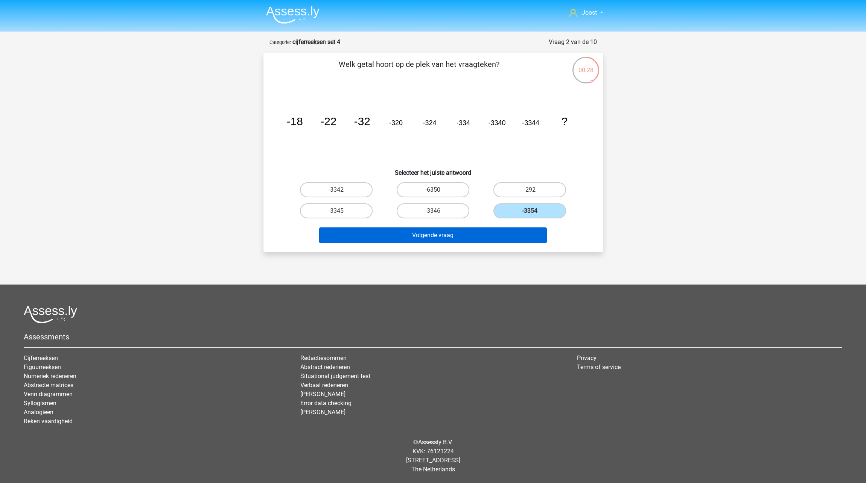
click at [454, 233] on button "Volgende vraag" at bounding box center [433, 236] width 228 height 16
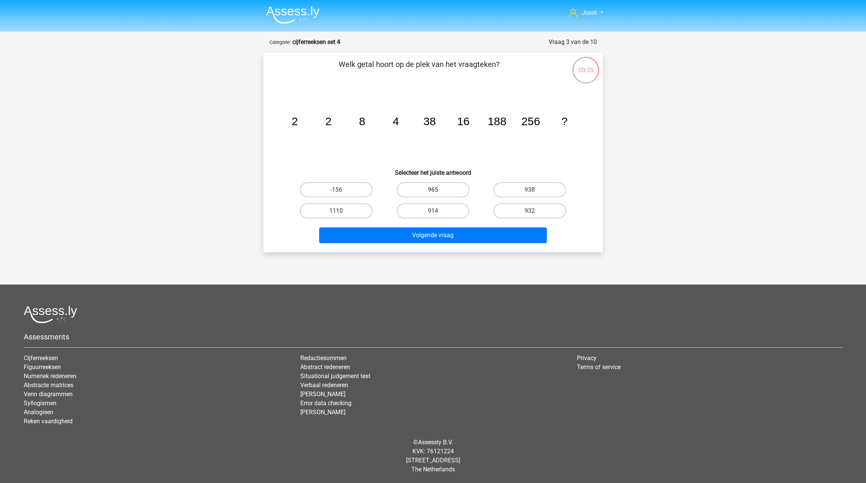
click at [450, 187] on label "965" at bounding box center [432, 189] width 73 height 15
click at [437, 190] on input "965" at bounding box center [435, 192] width 5 height 5
radio input "true"
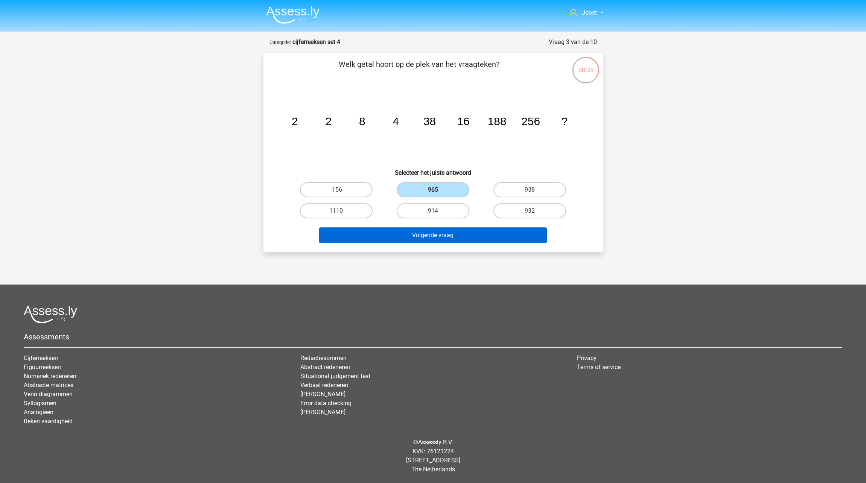
click at [492, 229] on button "Volgende vraag" at bounding box center [433, 236] width 228 height 16
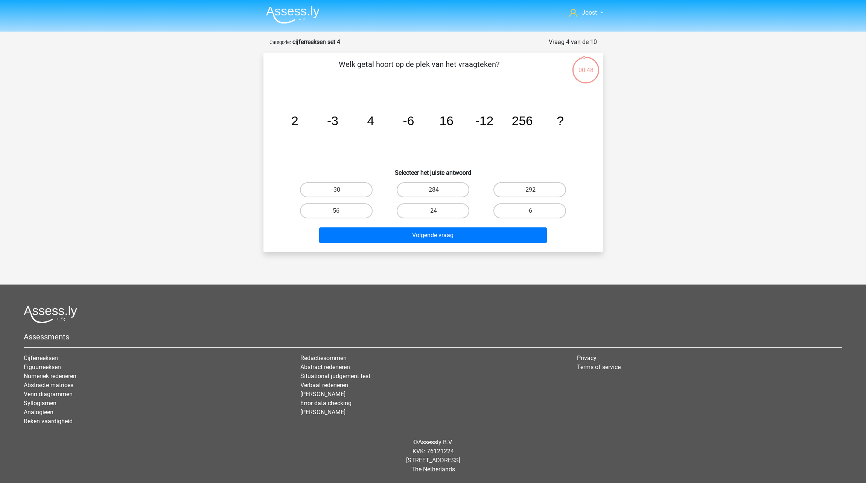
click at [427, 133] on icon "image/svg+xml 2 -3 4 -6 16 -12 256 ?" at bounding box center [432, 125] width 303 height 76
click at [349, 193] on label "-44" at bounding box center [336, 189] width 73 height 15
click at [341, 193] on input "-44" at bounding box center [338, 192] width 5 height 5
radio input "true"
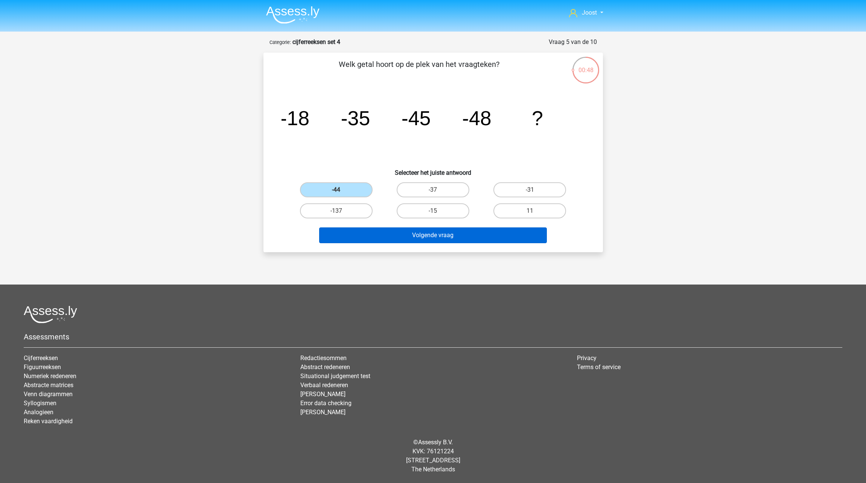
click at [399, 240] on button "Volgende vraag" at bounding box center [433, 236] width 228 height 16
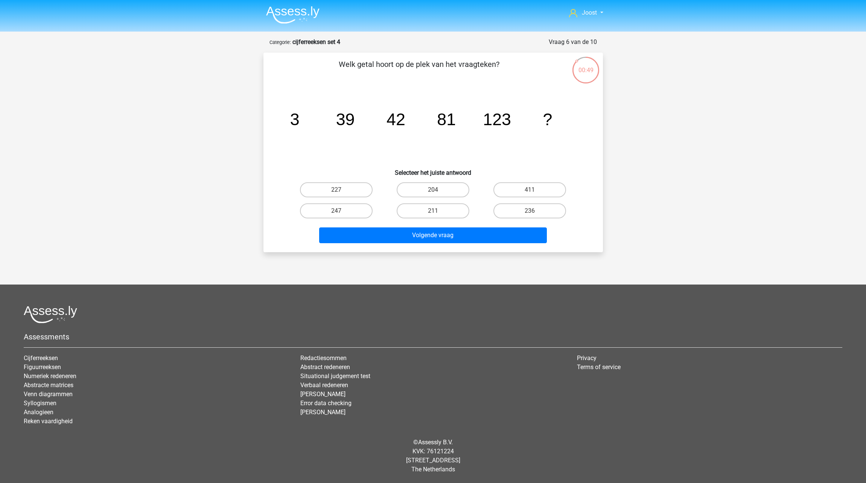
click at [437, 193] on input "204" at bounding box center [435, 192] width 5 height 5
radio input "true"
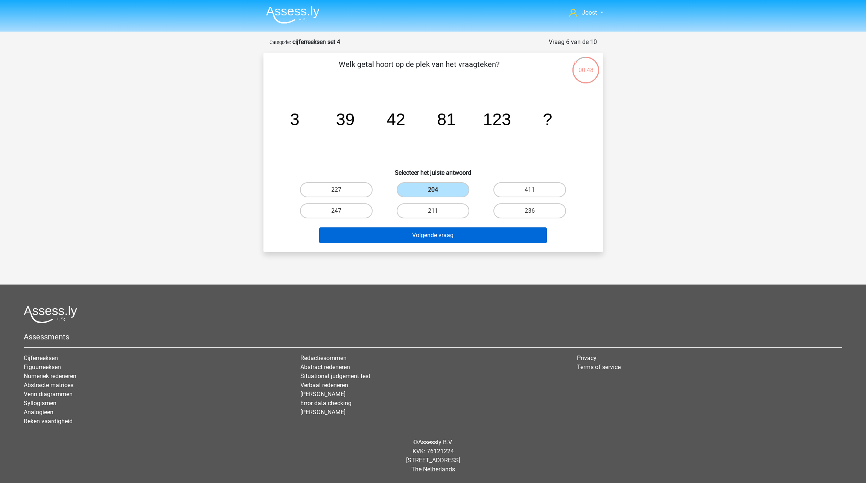
drag, startPoint x: 484, startPoint y: 238, endPoint x: 483, endPoint y: 229, distance: 8.4
click at [484, 238] on button "Volgende vraag" at bounding box center [433, 236] width 228 height 16
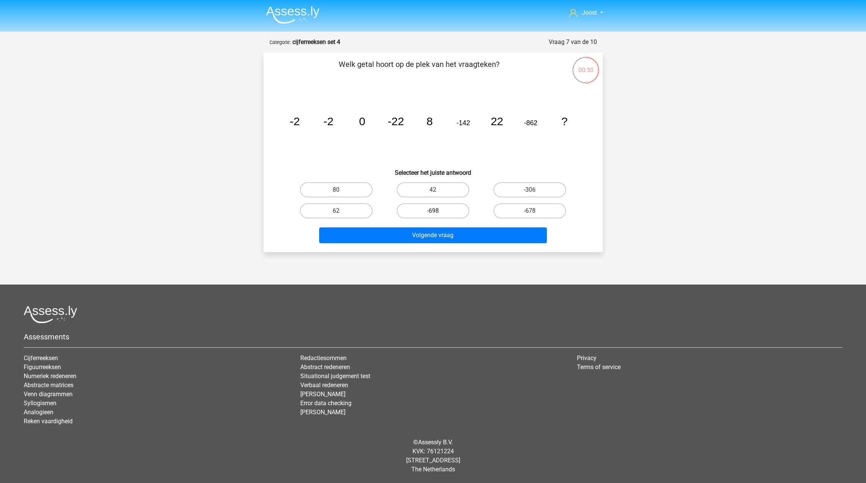
drag, startPoint x: 435, startPoint y: 193, endPoint x: 440, endPoint y: 218, distance: 25.4
click at [435, 193] on input "42" at bounding box center [435, 192] width 5 height 5
radio input "true"
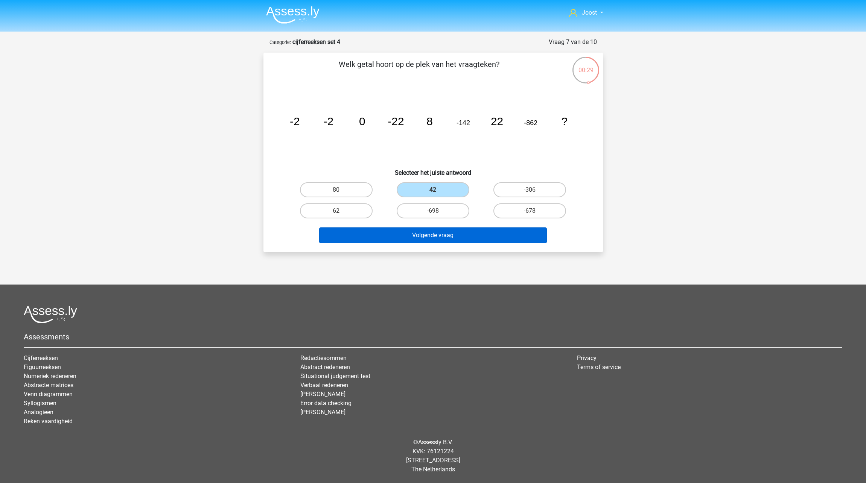
click at [476, 235] on button "Volgende vraag" at bounding box center [433, 236] width 228 height 16
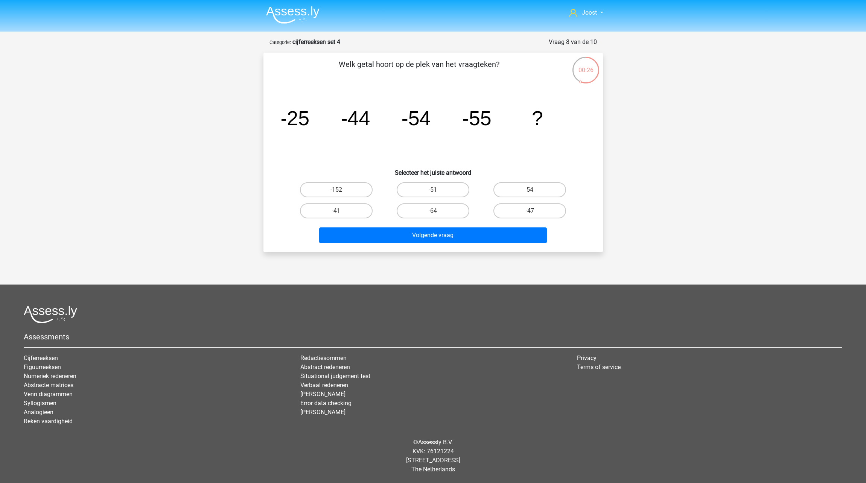
click at [544, 203] on div "-47" at bounding box center [529, 210] width 97 height 21
click at [544, 207] on label "-47" at bounding box center [529, 211] width 73 height 15
click at [535, 211] on input "-47" at bounding box center [532, 213] width 5 height 5
radio input "true"
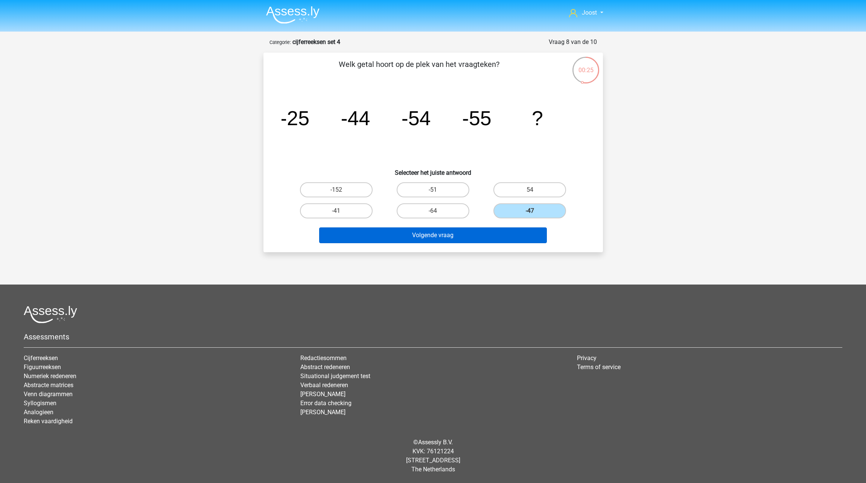
click at [535, 234] on button "Volgende vraag" at bounding box center [433, 236] width 228 height 16
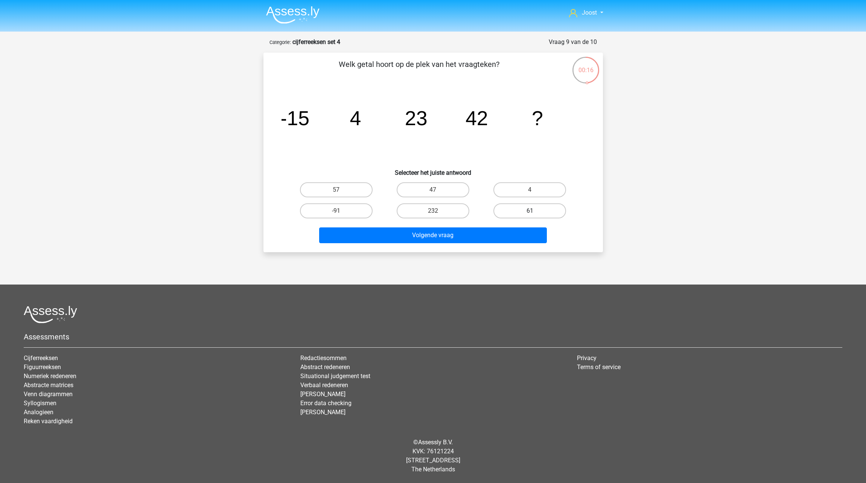
click at [530, 205] on label "61" at bounding box center [529, 211] width 73 height 15
click at [530, 211] on input "61" at bounding box center [532, 213] width 5 height 5
radio input "true"
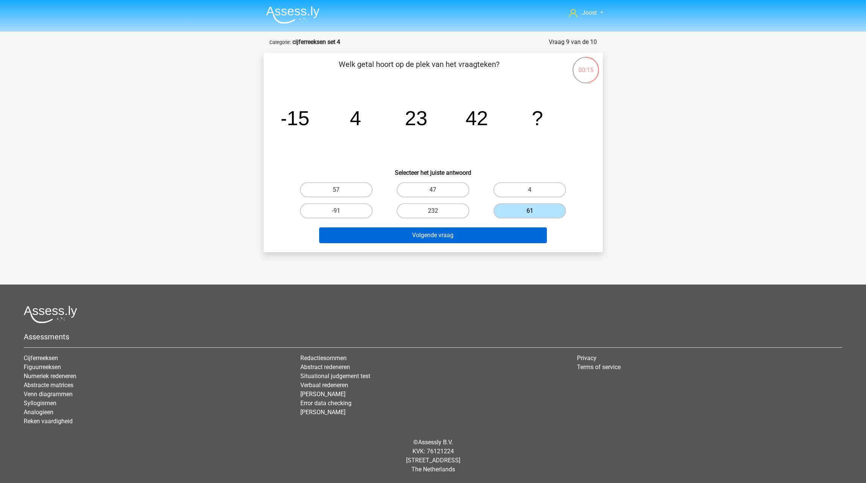
click at [529, 235] on button "Volgende vraag" at bounding box center [433, 236] width 228 height 16
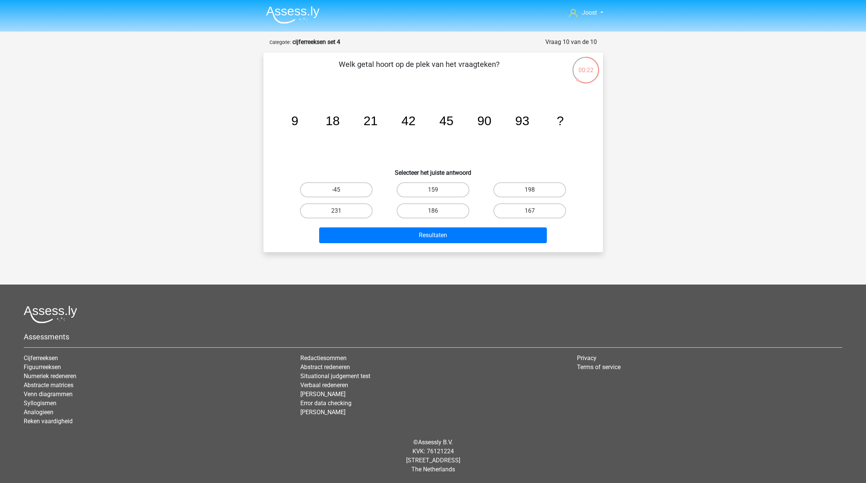
click at [437, 214] on input "186" at bounding box center [435, 213] width 5 height 5
radio input "true"
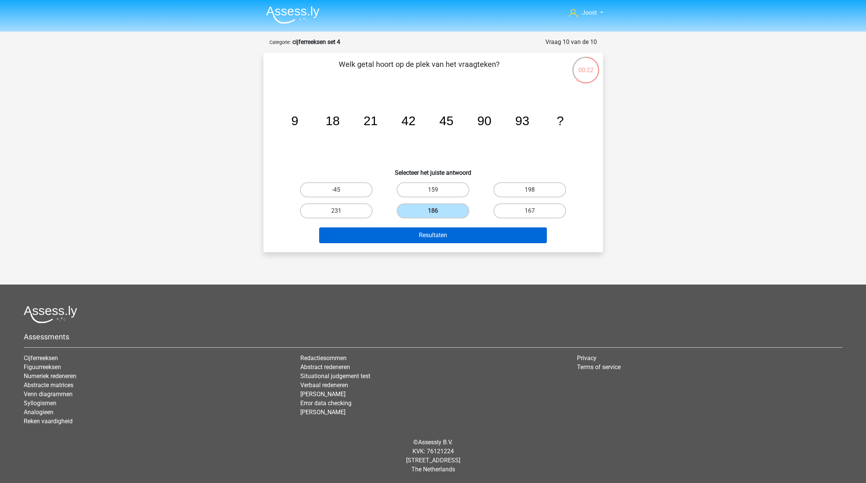
click at [439, 241] on button "Resultaten" at bounding box center [433, 236] width 228 height 16
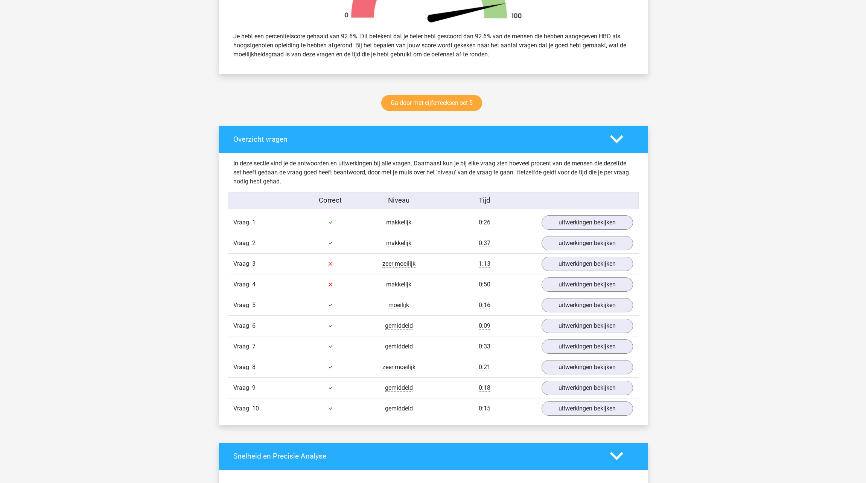
scroll to position [307, 0]
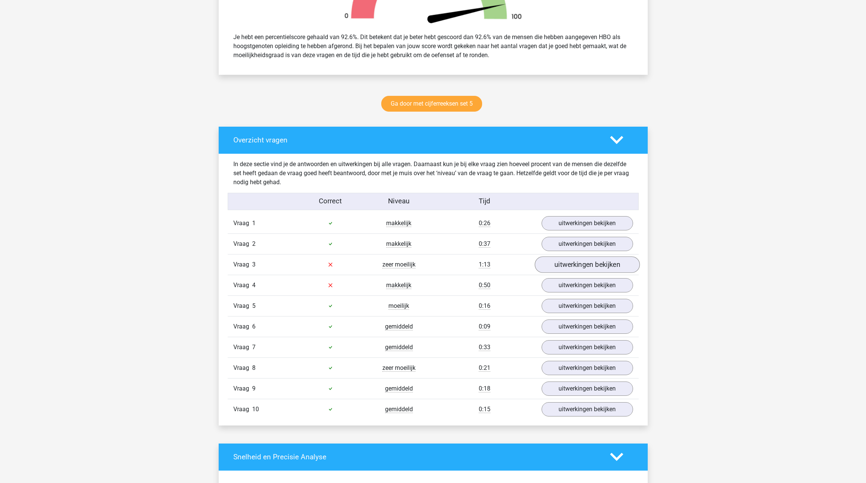
click at [559, 266] on link "uitwerkingen bekijken" at bounding box center [586, 265] width 105 height 17
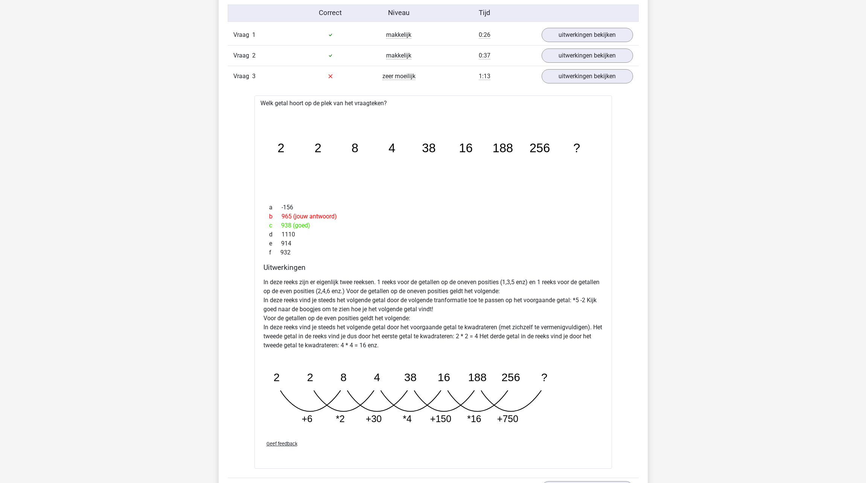
scroll to position [496, 0]
click at [578, 69] on link "uitwerkingen bekijken" at bounding box center [586, 75] width 105 height 17
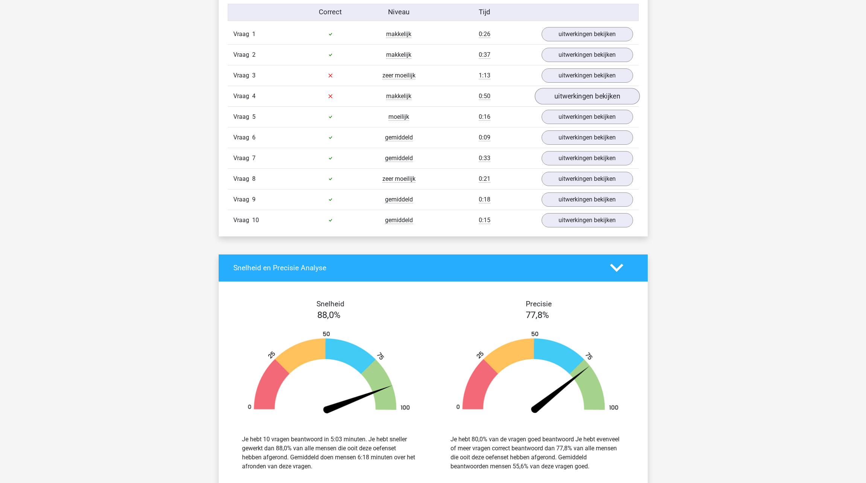
click at [582, 100] on link "uitwerkingen bekijken" at bounding box center [586, 96] width 105 height 17
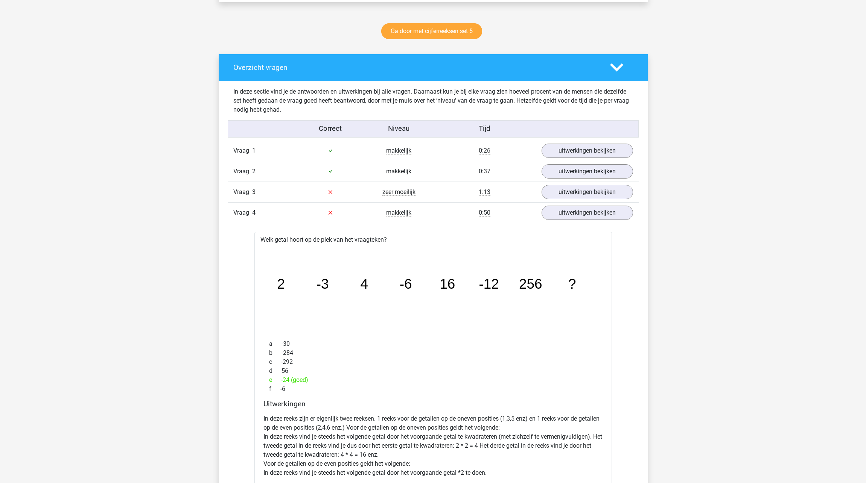
scroll to position [366, 0]
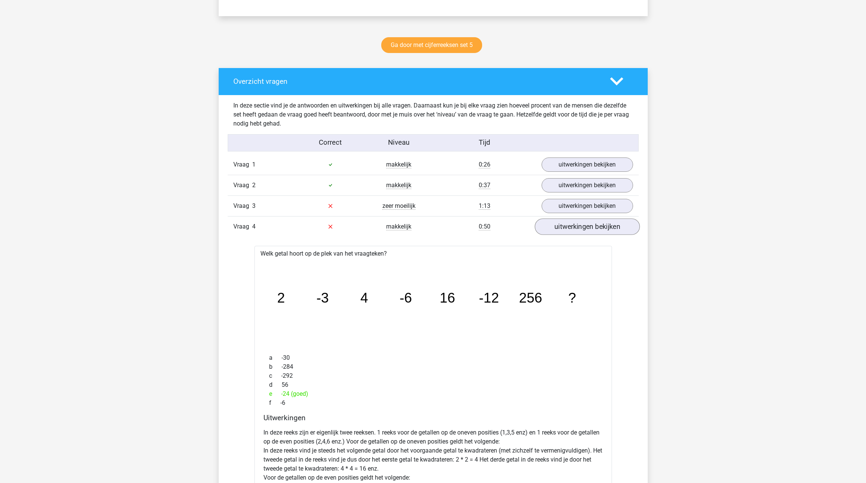
click at [593, 232] on link "uitwerkingen bekijken" at bounding box center [586, 227] width 105 height 17
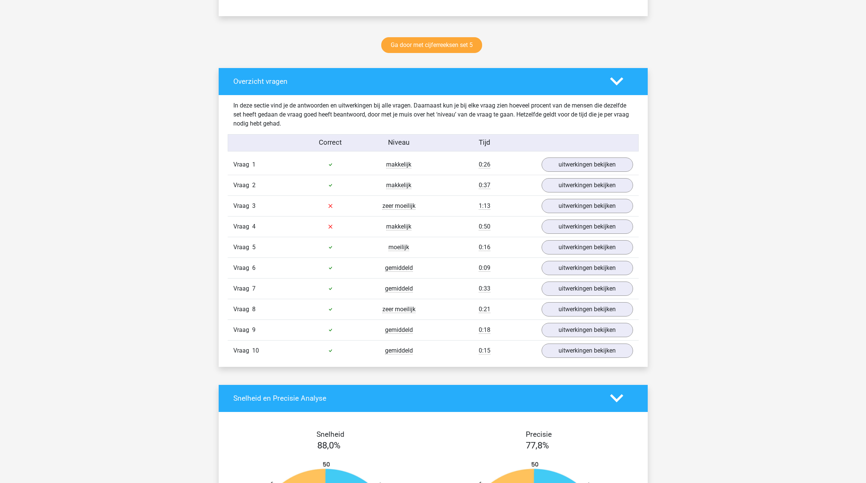
click at [615, 83] on polygon at bounding box center [616, 81] width 13 height 8
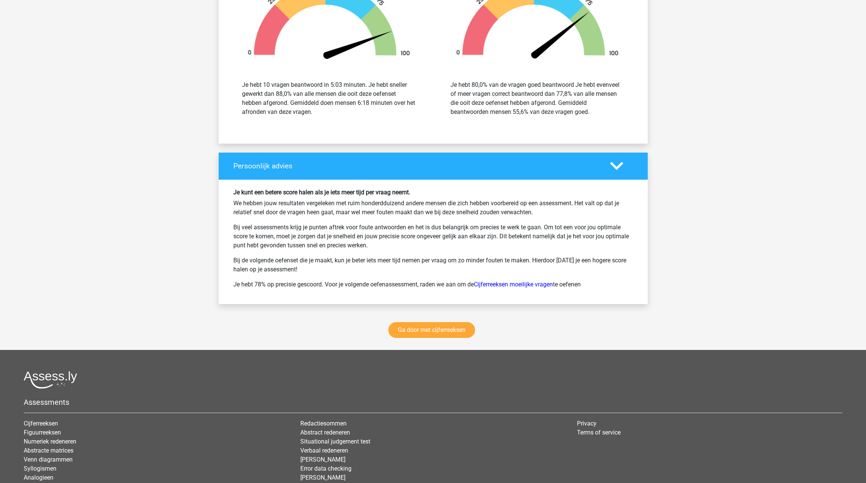
scroll to position [588, 0]
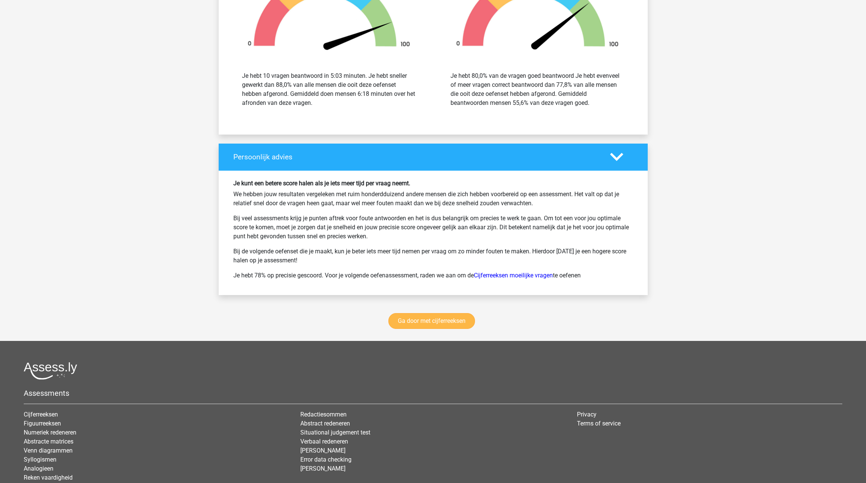
click at [463, 319] on link "Ga door met cijferreeksen" at bounding box center [431, 321] width 87 height 16
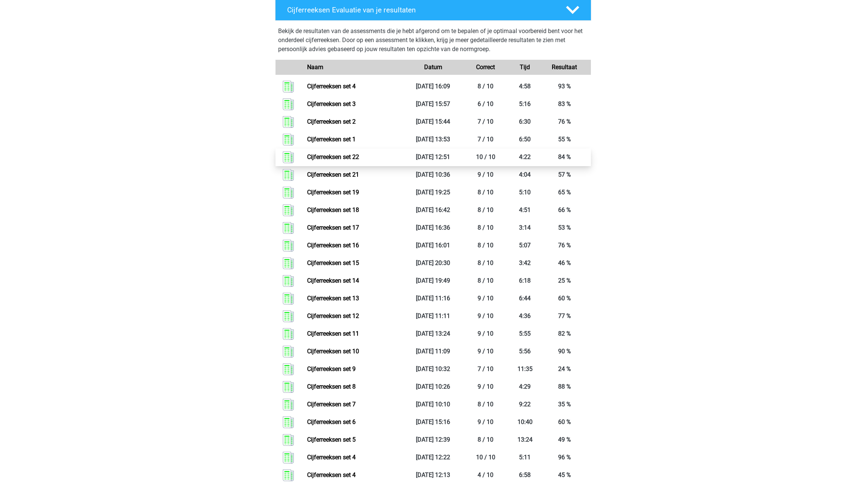
scroll to position [845, 0]
